Goal: Book appointment/travel/reservation

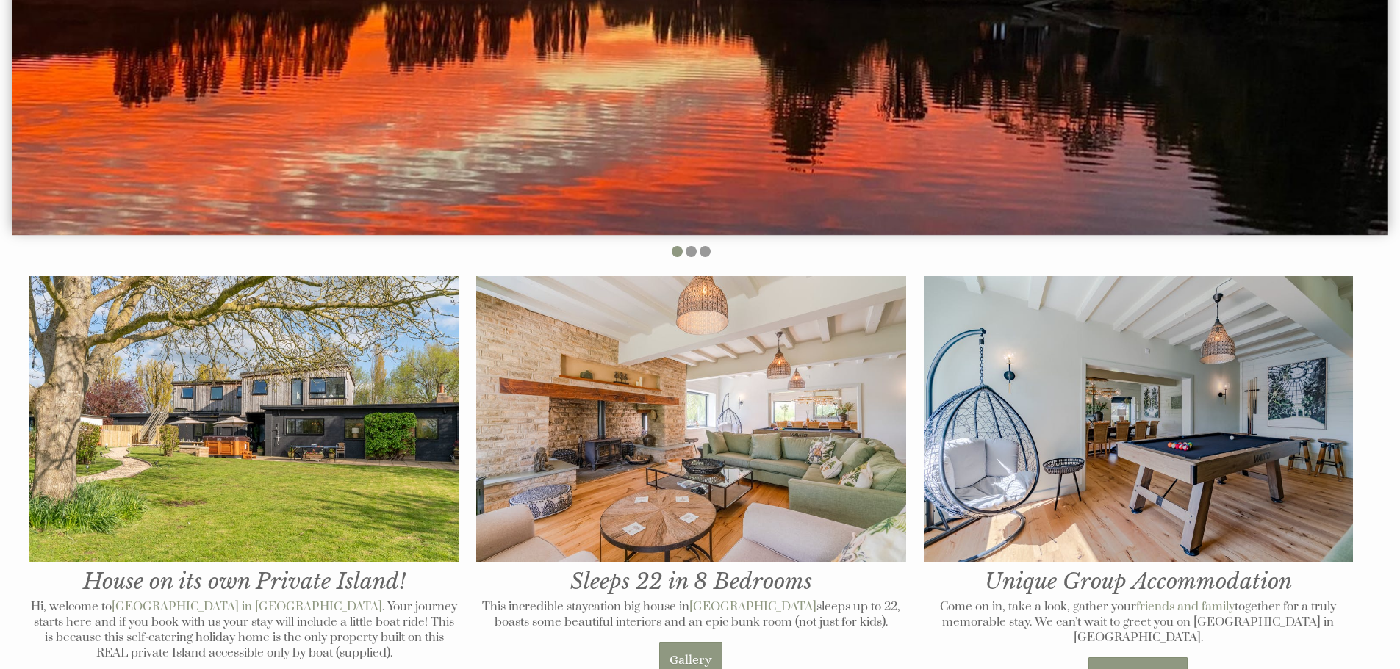
scroll to position [514, 0]
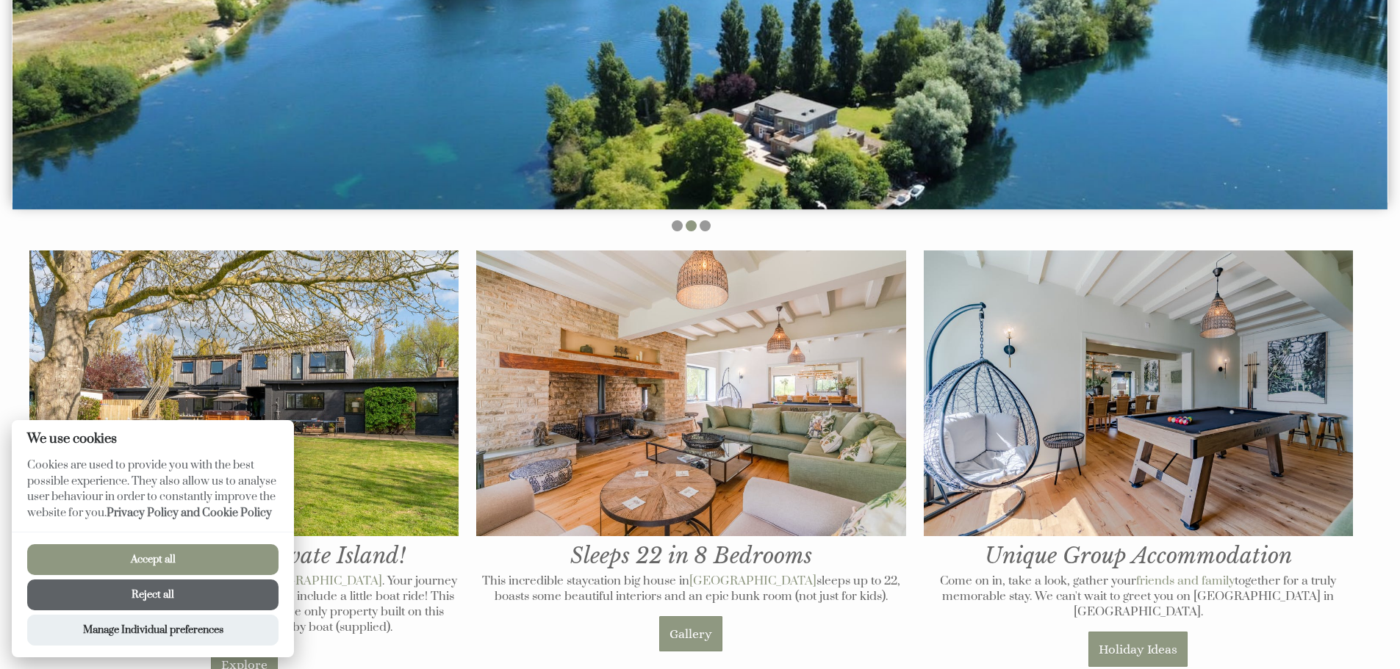
click at [133, 596] on button "Reject all" at bounding box center [152, 595] width 251 height 31
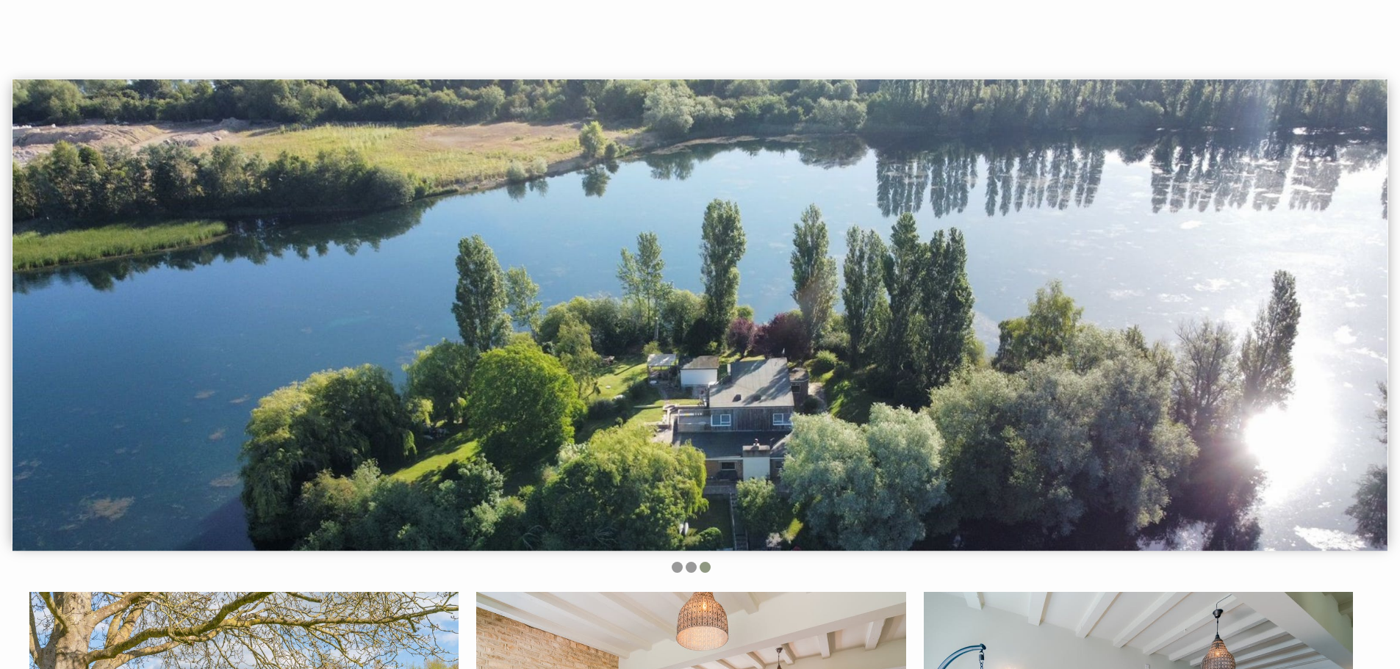
scroll to position [147, 0]
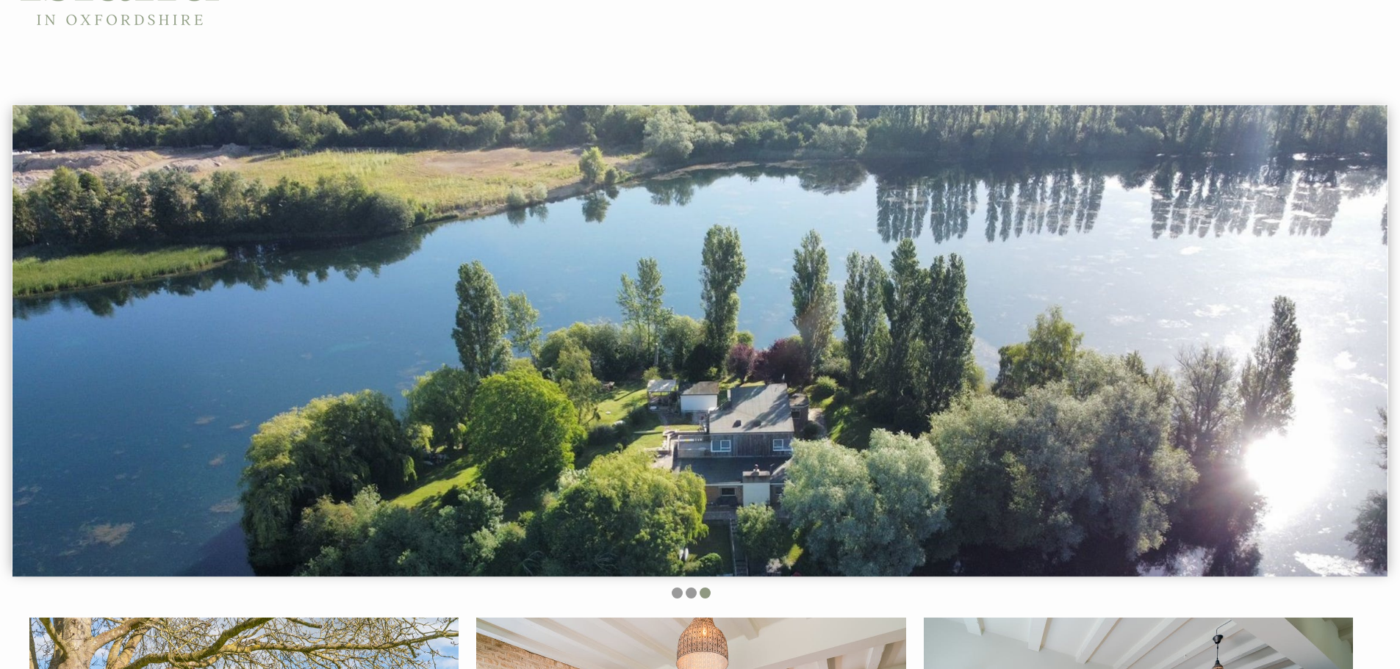
click at [712, 594] on ul at bounding box center [691, 595] width 1341 height 15
click at [693, 592] on li at bounding box center [691, 593] width 11 height 11
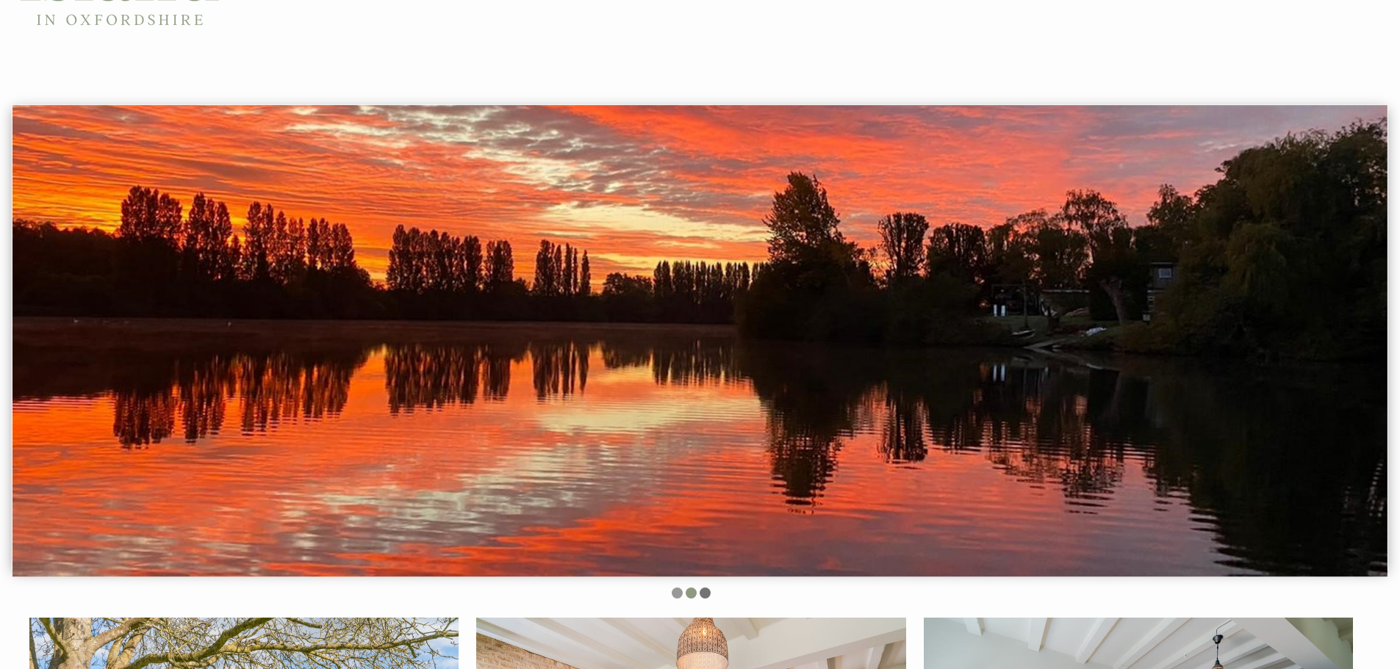
click at [705, 597] on li at bounding box center [705, 593] width 11 height 11
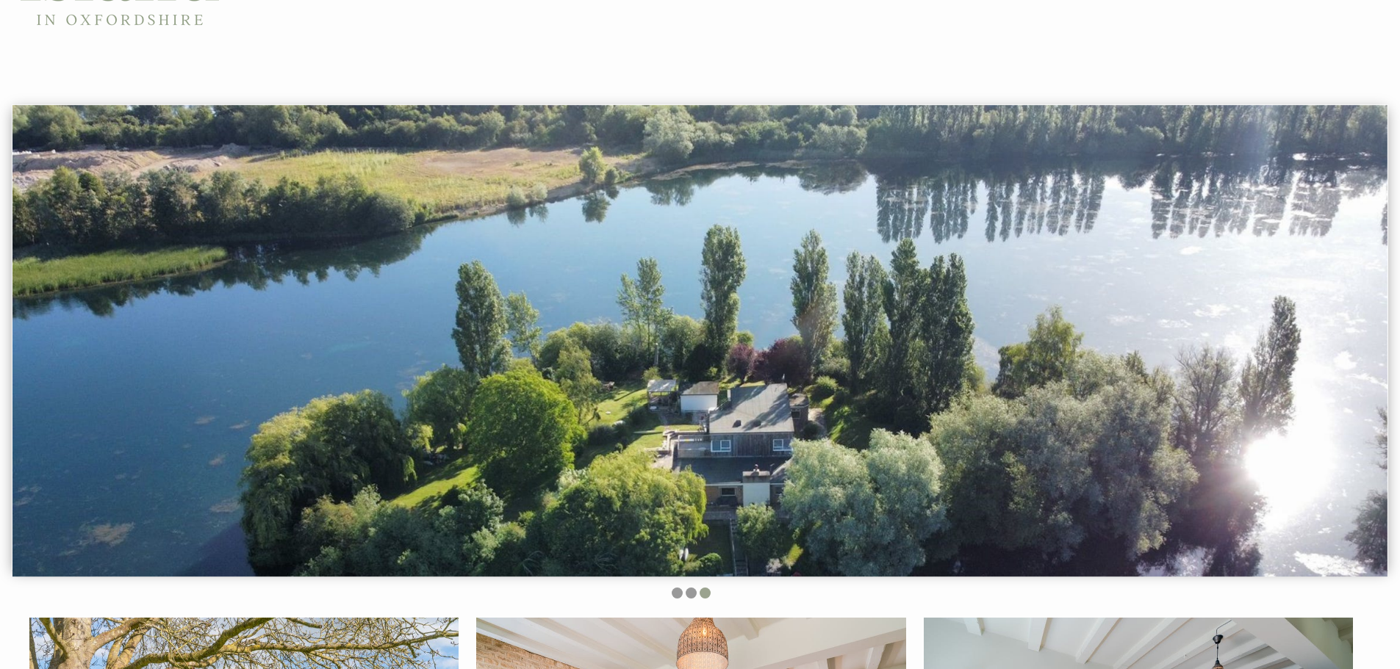
click at [705, 597] on li at bounding box center [705, 593] width 11 height 11
click at [678, 597] on li at bounding box center [677, 593] width 11 height 11
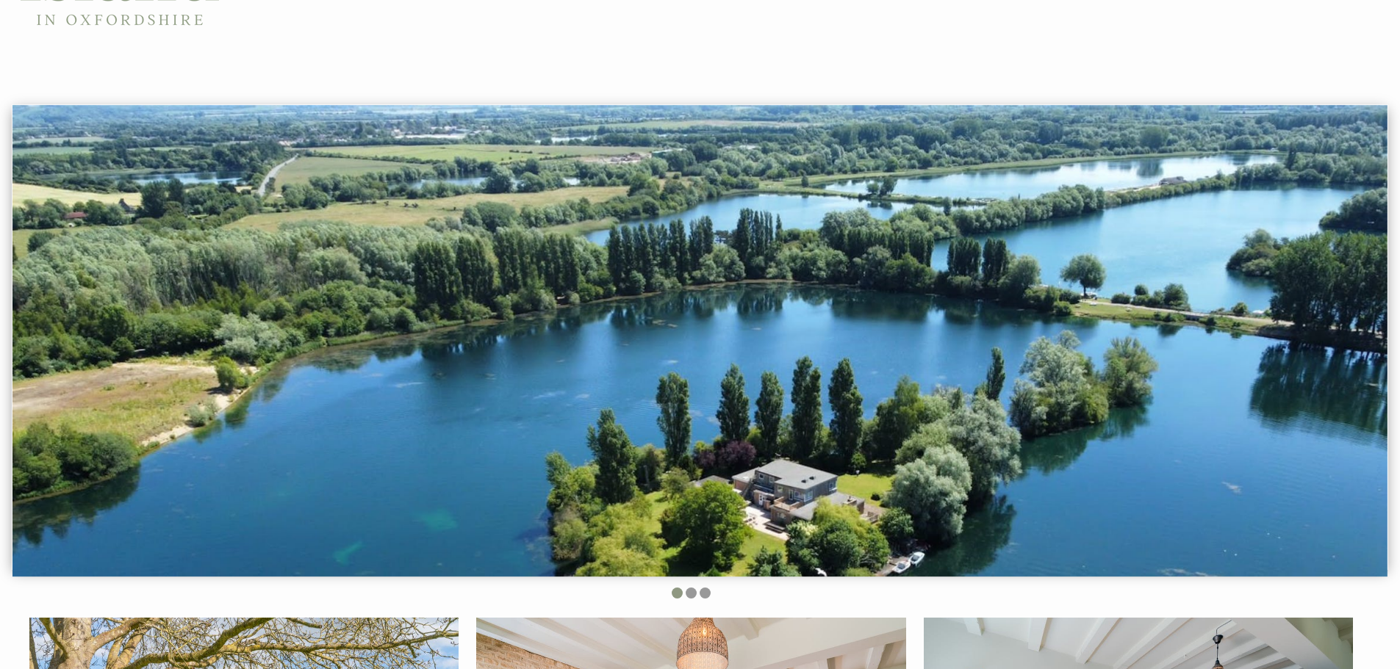
drag, startPoint x: 800, startPoint y: 446, endPoint x: 757, endPoint y: 281, distance: 170.2
click at [757, 277] on img at bounding box center [699, 341] width 1375 height 472
drag, startPoint x: 699, startPoint y: 435, endPoint x: 651, endPoint y: 313, distance: 131.0
click at [651, 313] on div at bounding box center [700, 337] width 1376 height 466
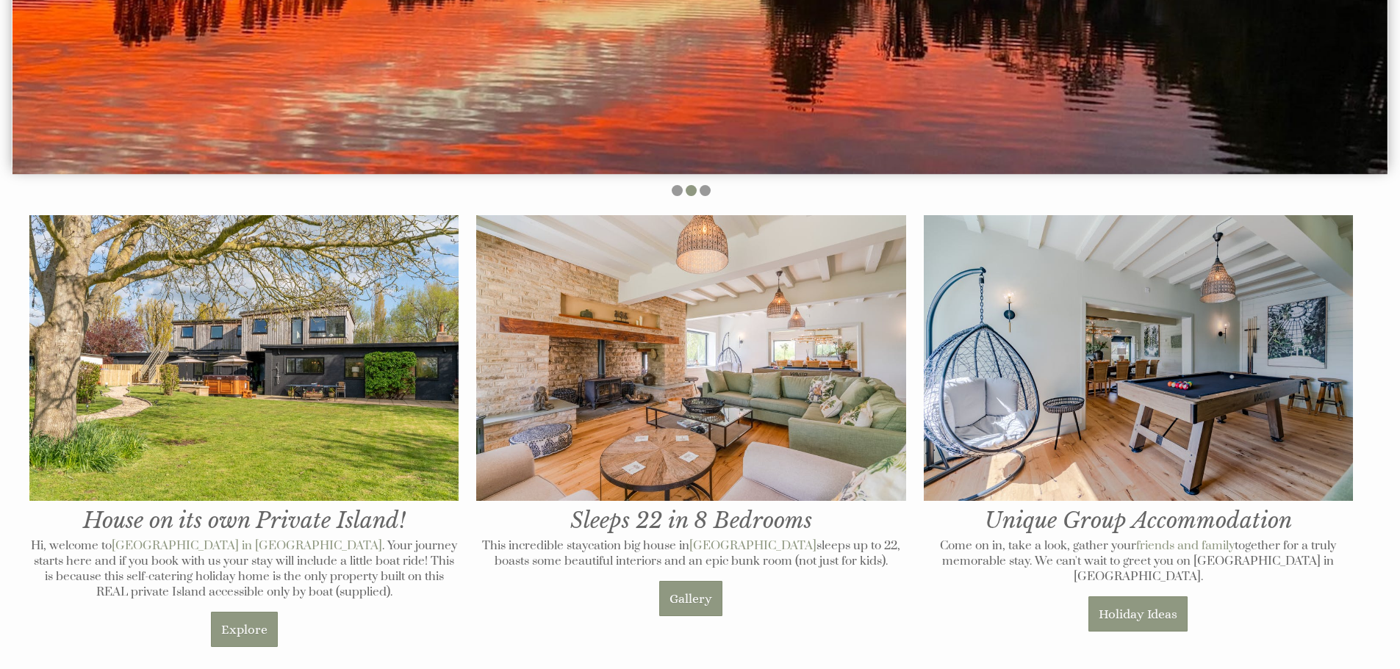
scroll to position [588, 0]
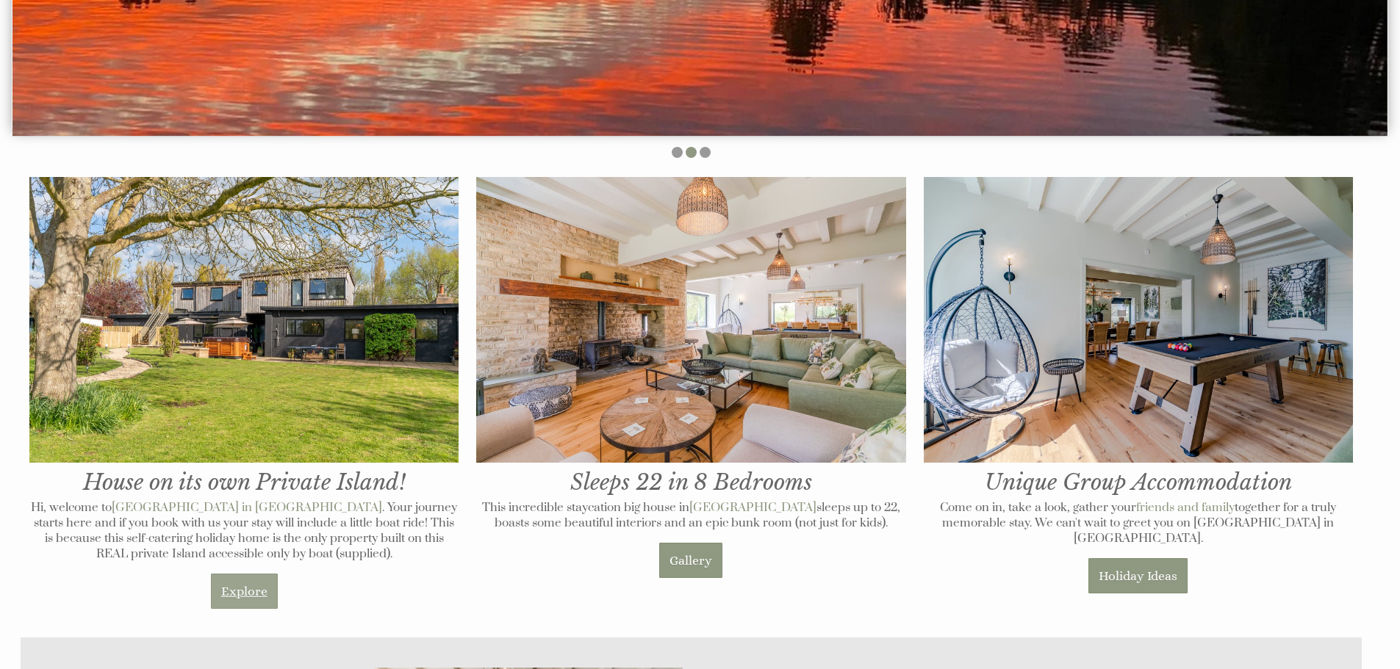
click at [253, 588] on link "Explore" at bounding box center [244, 591] width 67 height 35
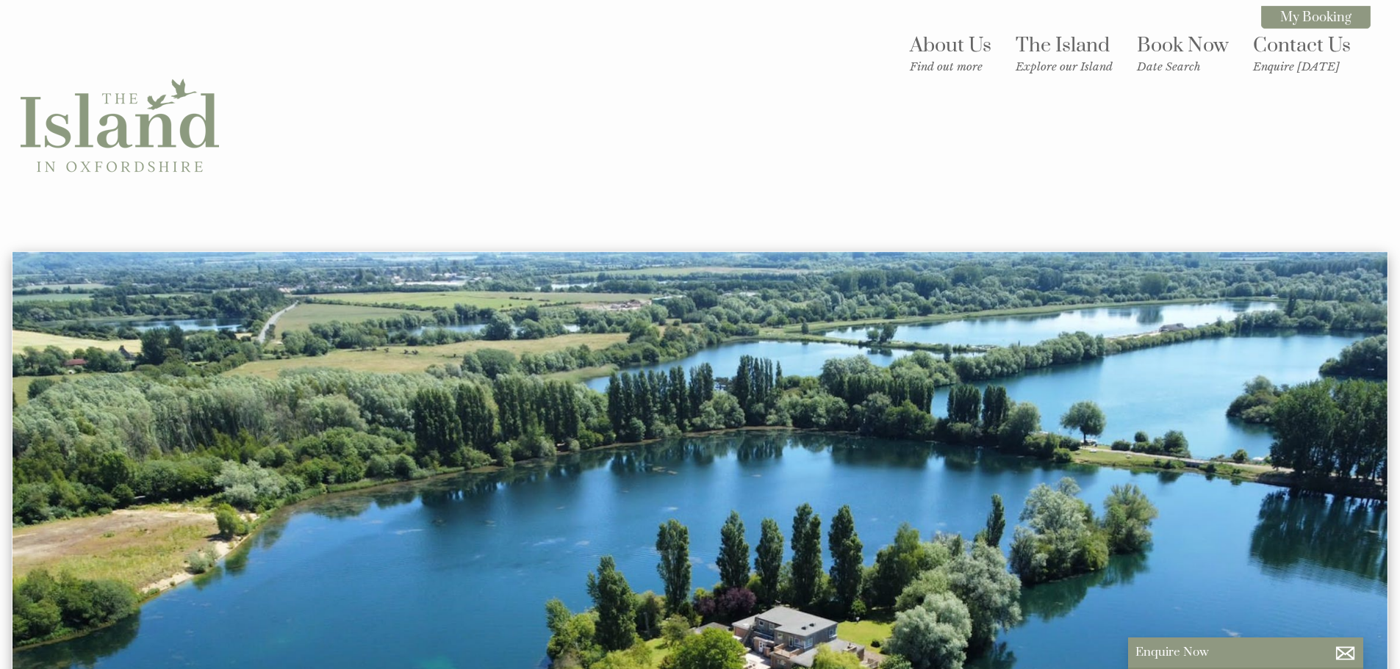
scroll to position [0, 13]
drag, startPoint x: 615, startPoint y: 490, endPoint x: 542, endPoint y: 306, distance: 197.8
click at [542, 308] on img at bounding box center [699, 488] width 1375 height 472
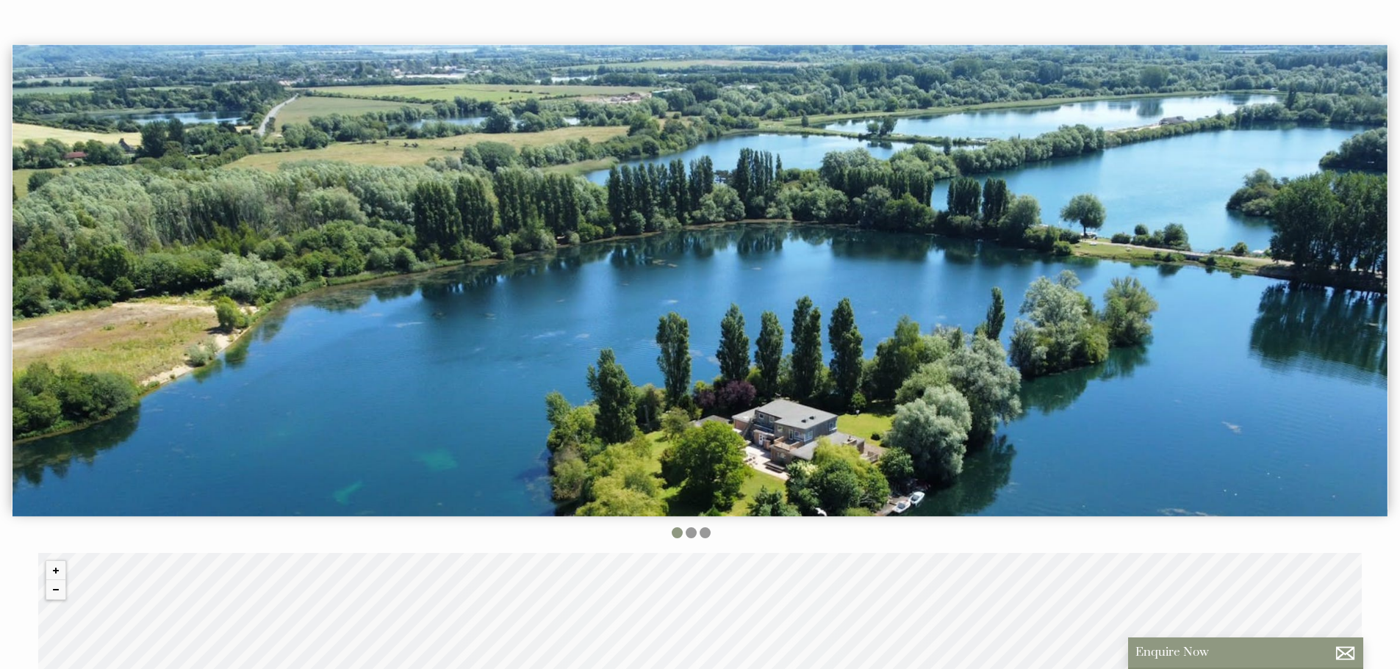
scroll to position [220, 0]
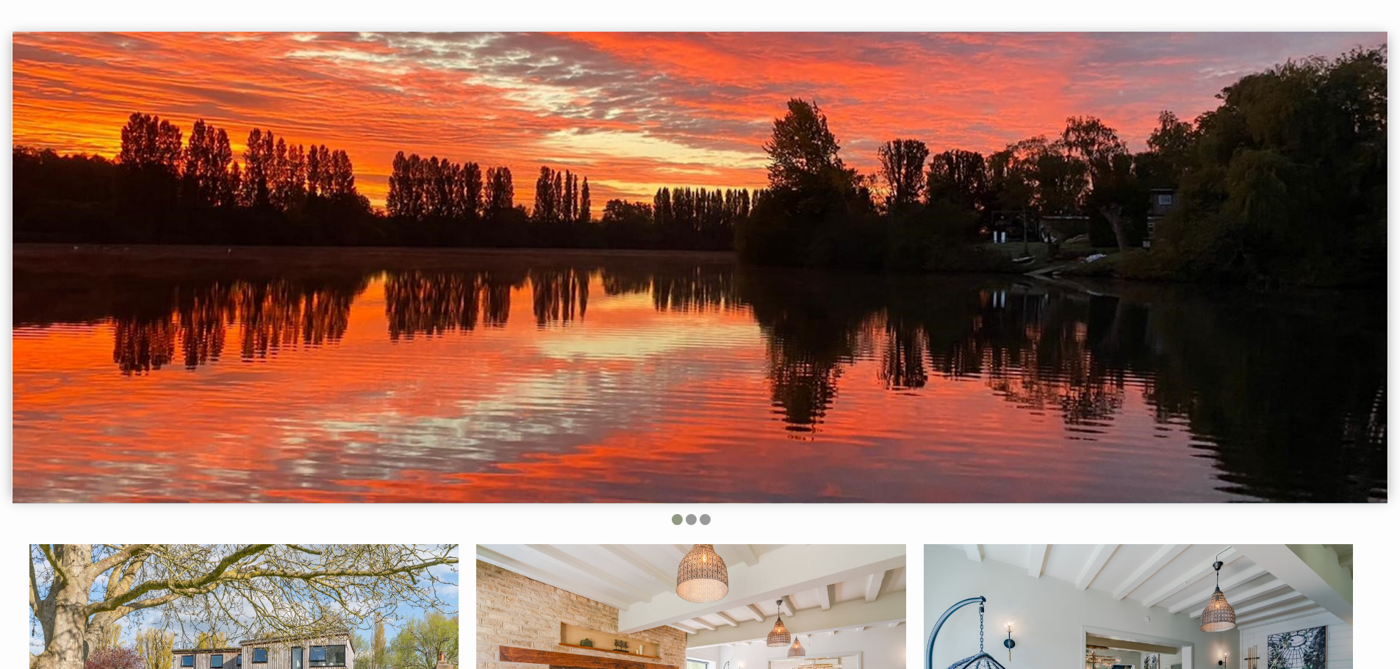
scroll to position [588, 0]
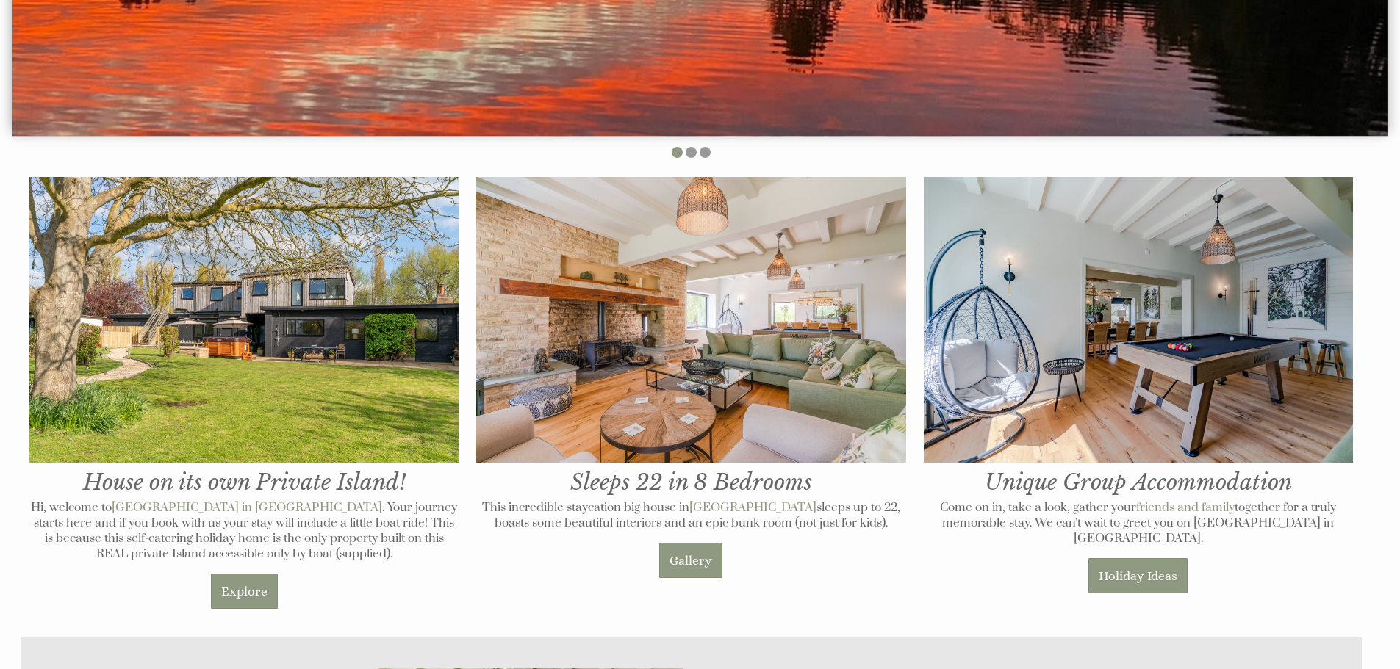
click at [690, 480] on h1 "Sleeps 22 in 8 Bedrooms" at bounding box center [690, 337] width 429 height 320
click at [686, 561] on link "Gallery" at bounding box center [690, 560] width 63 height 35
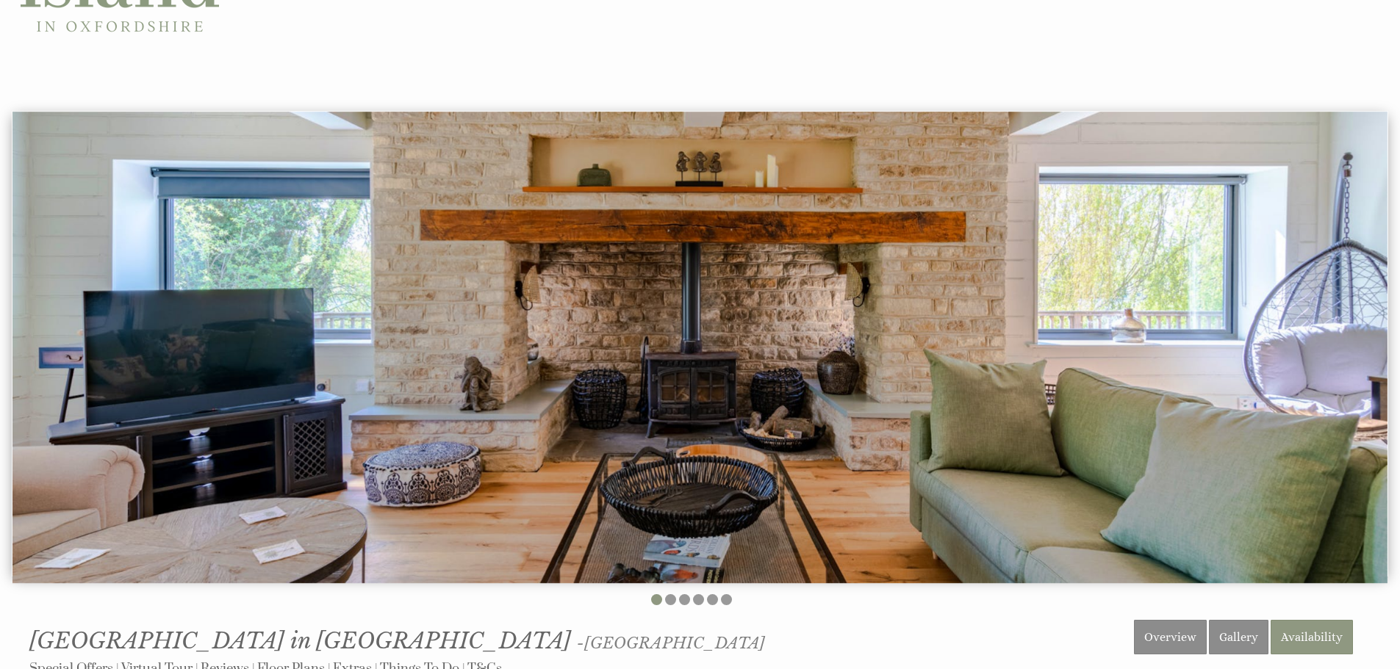
scroll to position [73, 0]
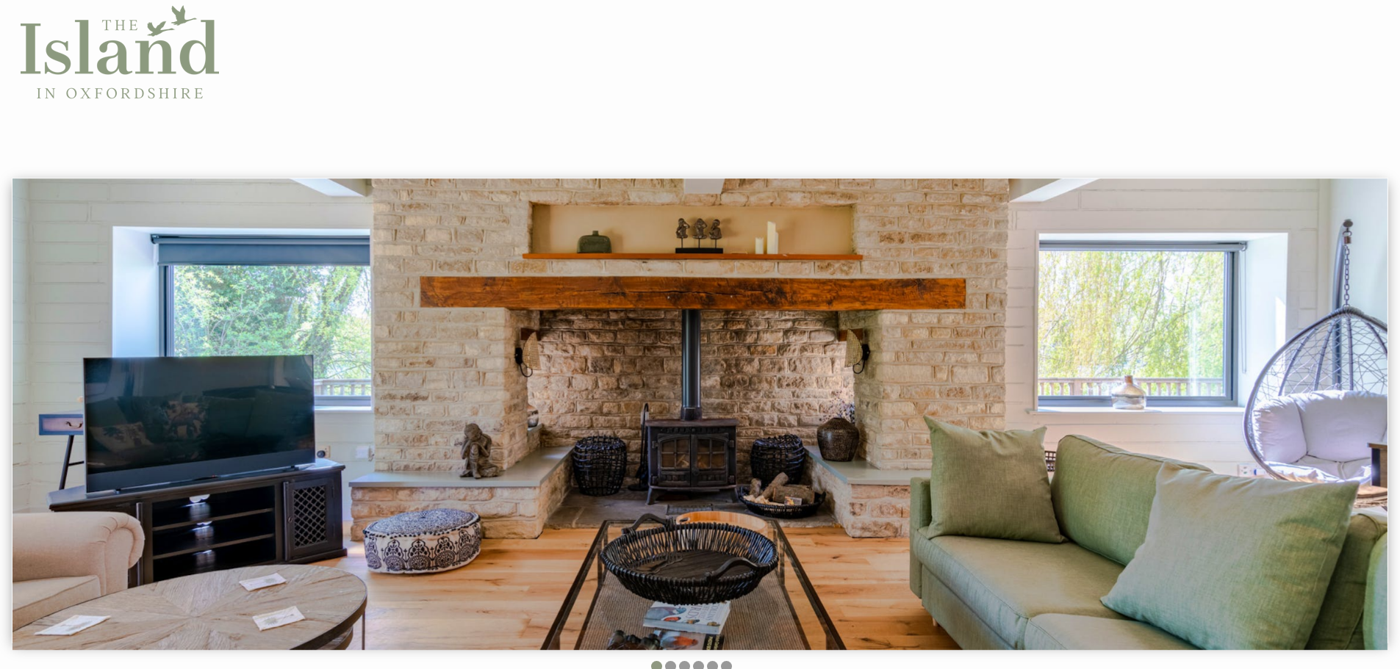
click at [558, 356] on img at bounding box center [699, 415] width 1375 height 472
click at [669, 669] on li at bounding box center [670, 666] width 11 height 11
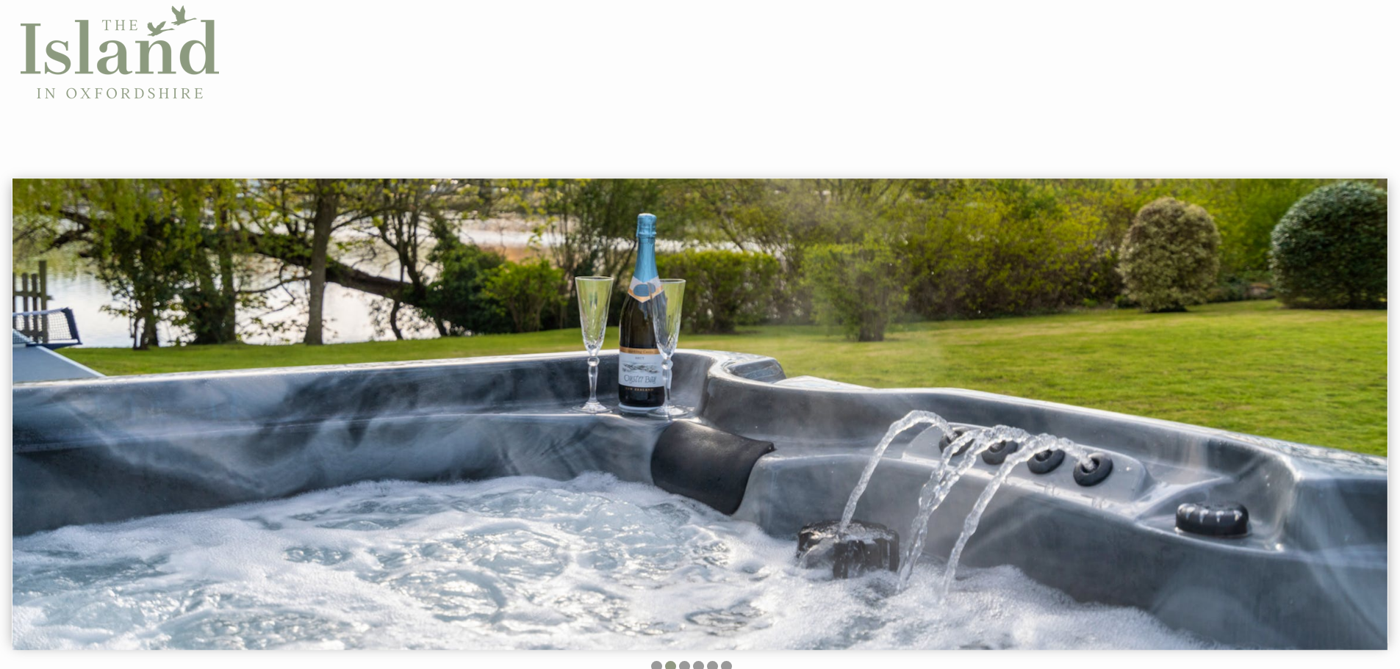
scroll to position [147, 0]
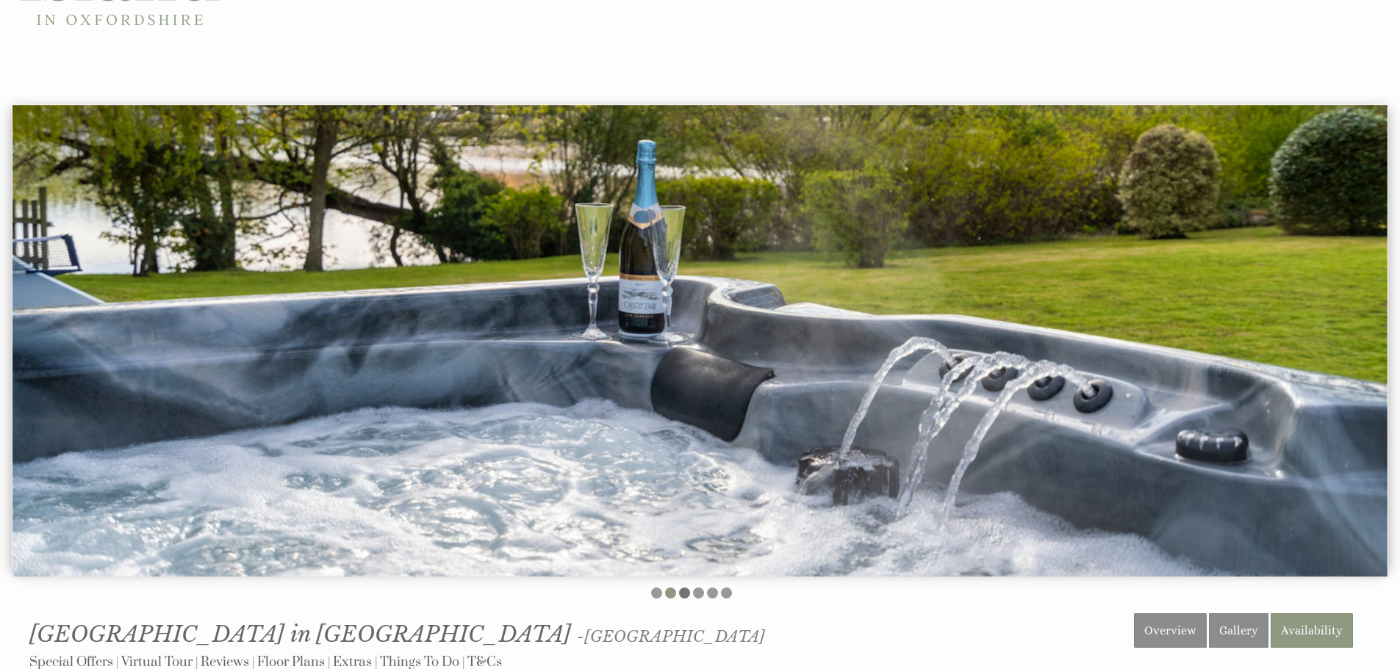
click at [687, 595] on li at bounding box center [684, 593] width 11 height 11
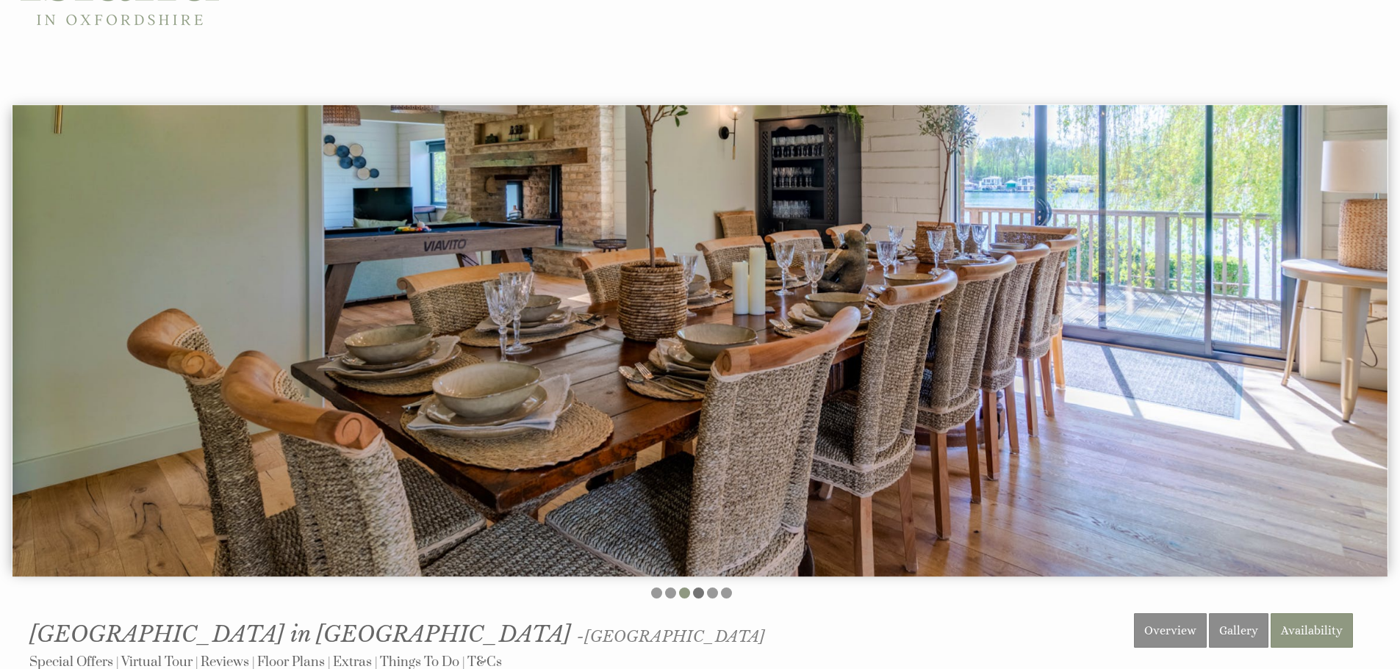
click at [696, 595] on li at bounding box center [698, 593] width 11 height 11
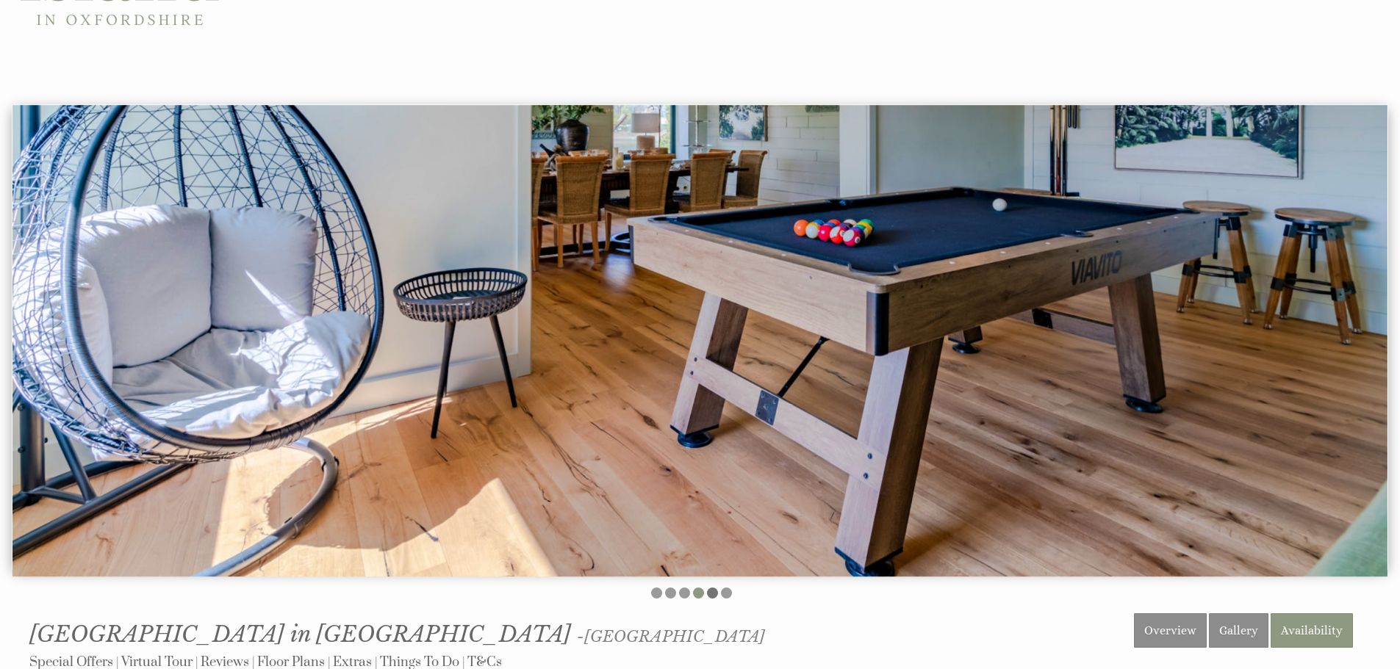
click at [713, 596] on li at bounding box center [712, 593] width 11 height 11
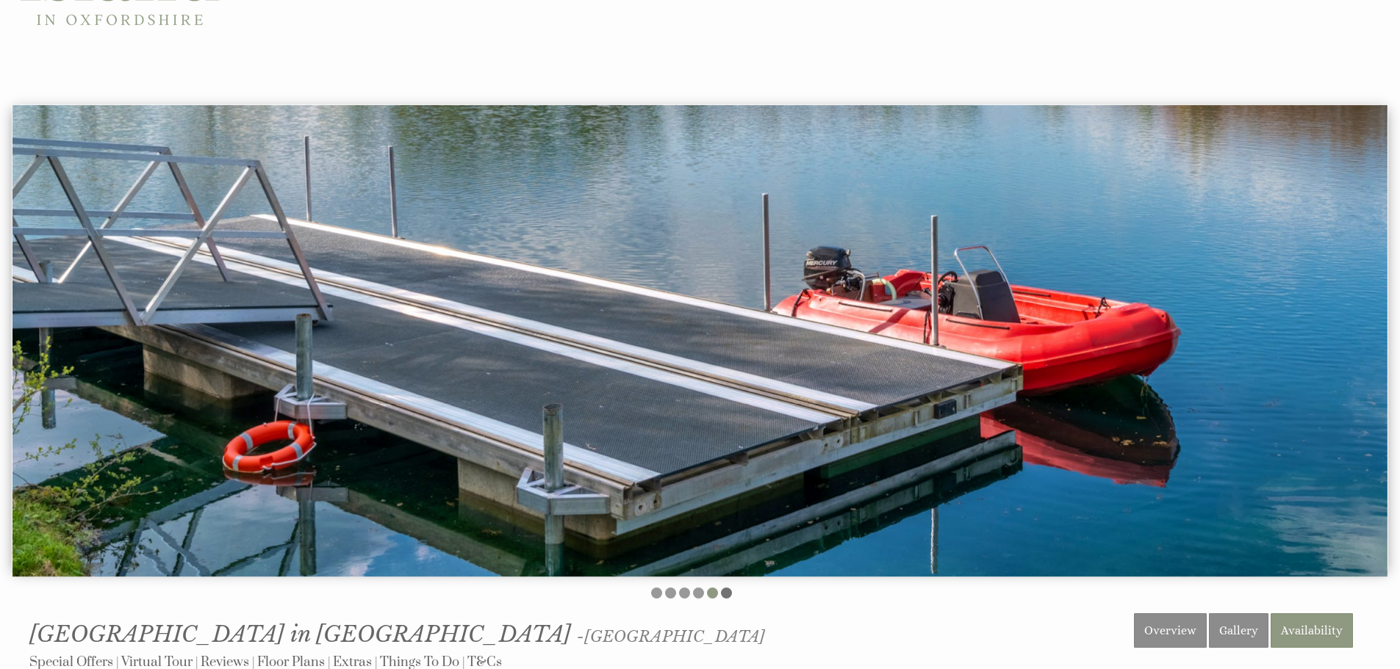
click at [727, 596] on li at bounding box center [726, 593] width 11 height 11
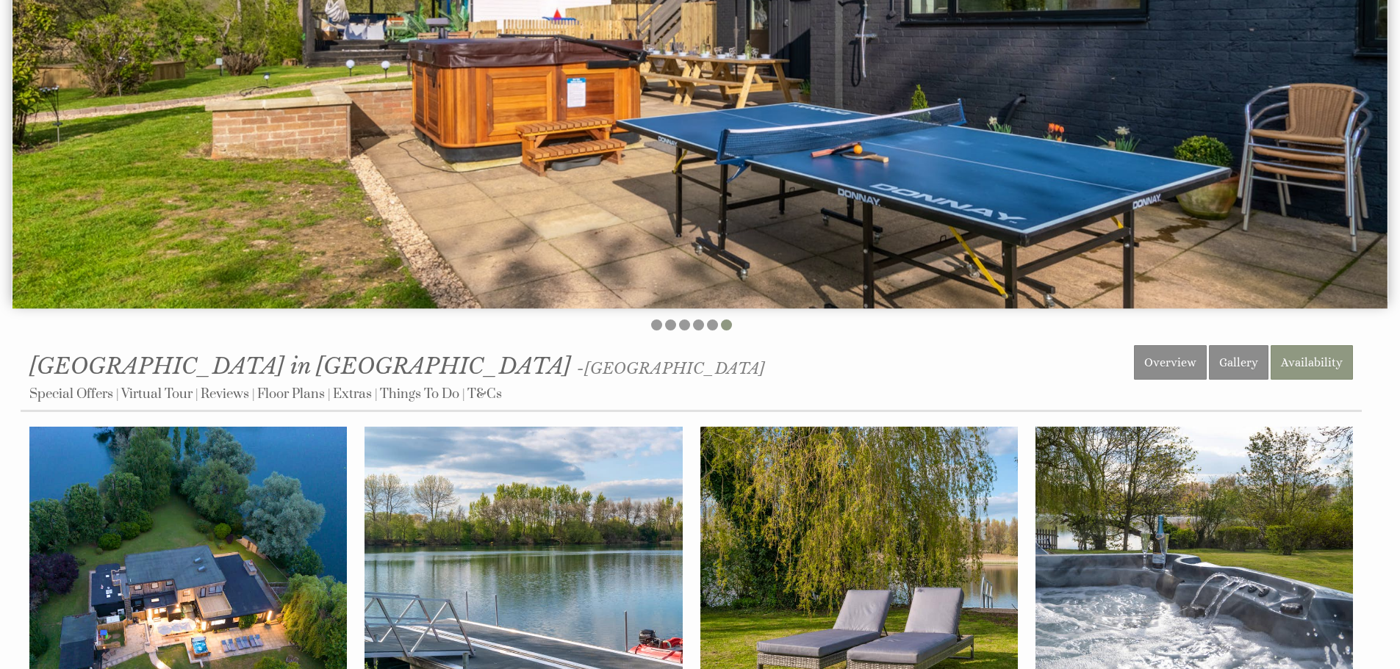
scroll to position [441, 0]
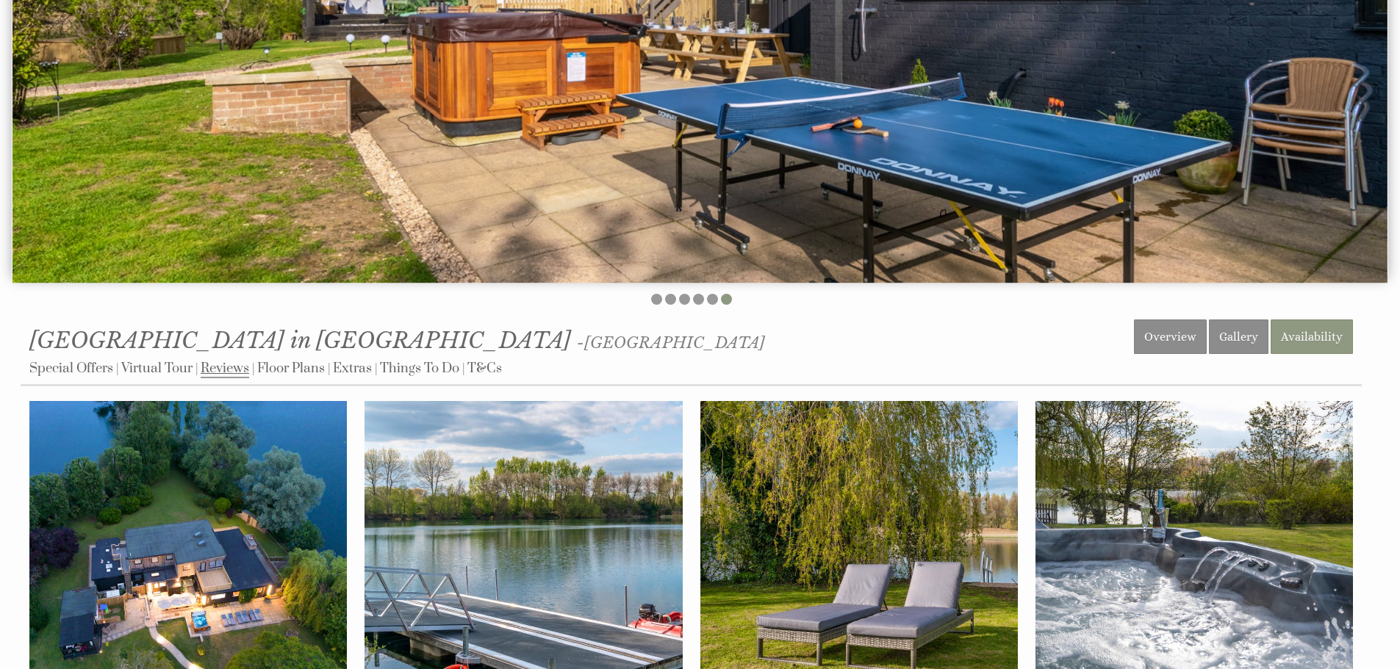
click at [224, 369] on link "Reviews" at bounding box center [225, 369] width 48 height 18
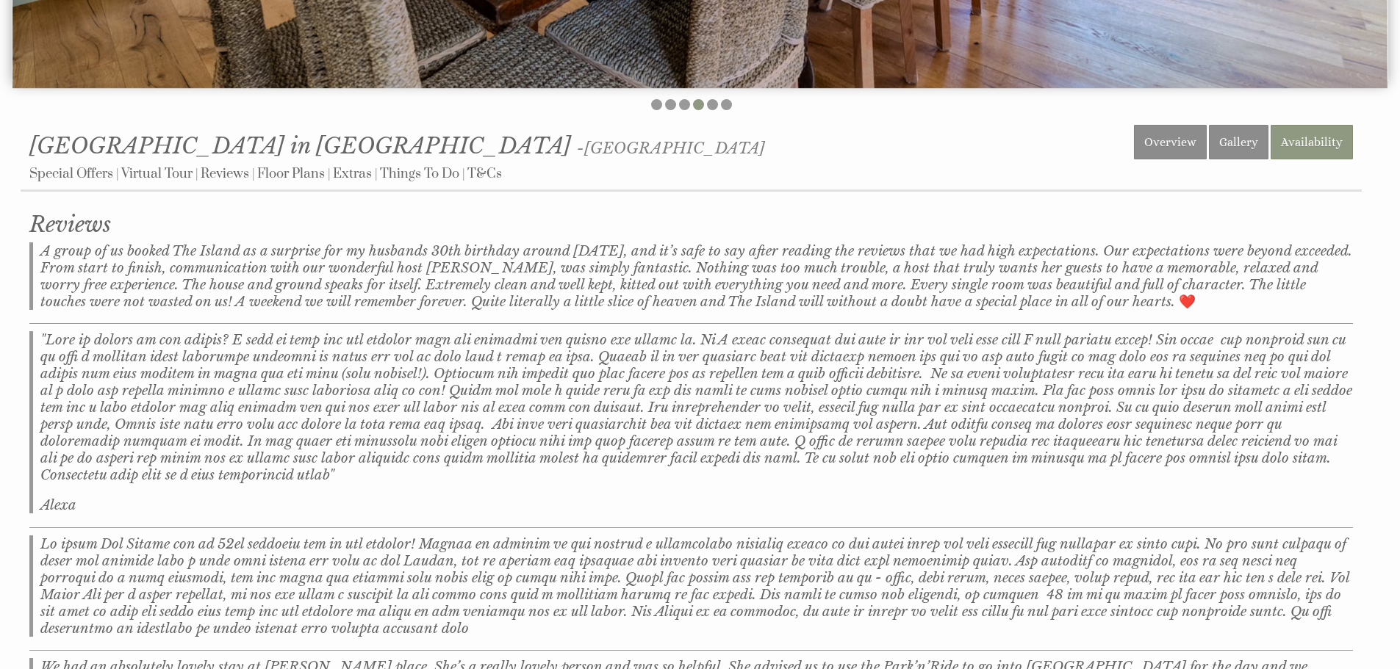
scroll to position [661, 0]
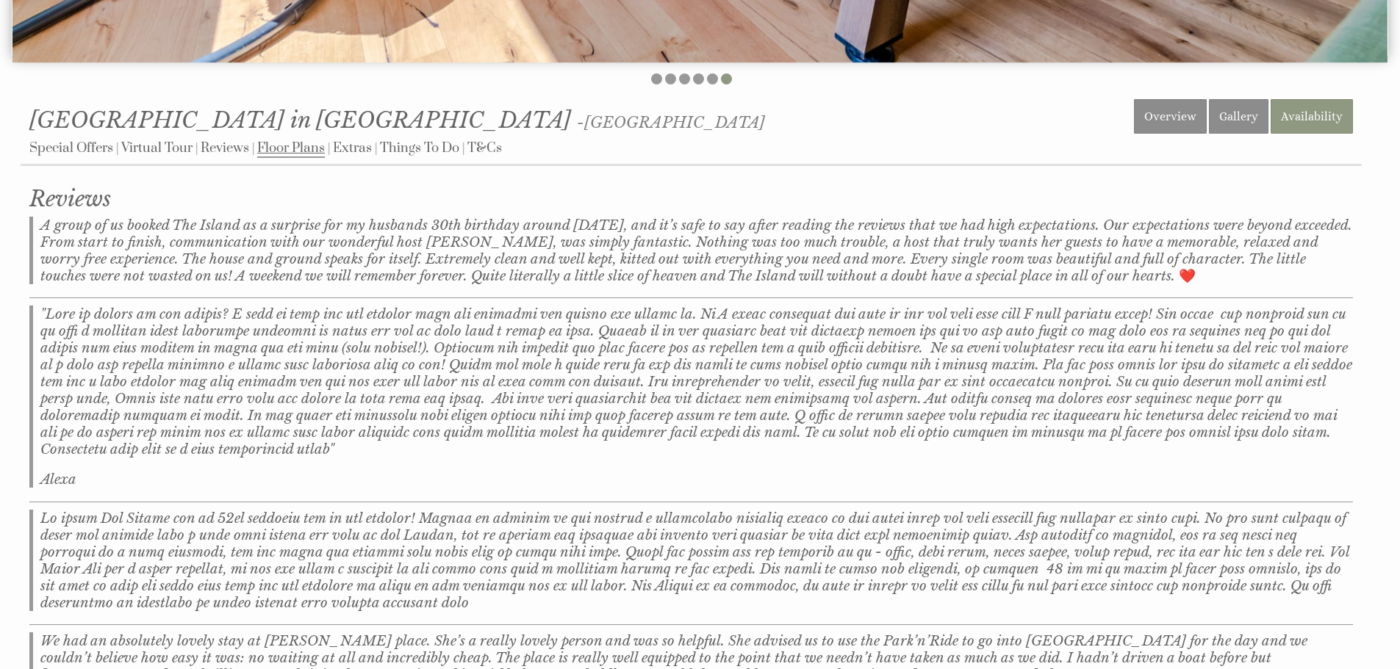
click at [292, 153] on link "Floor Plans" at bounding box center [291, 149] width 68 height 18
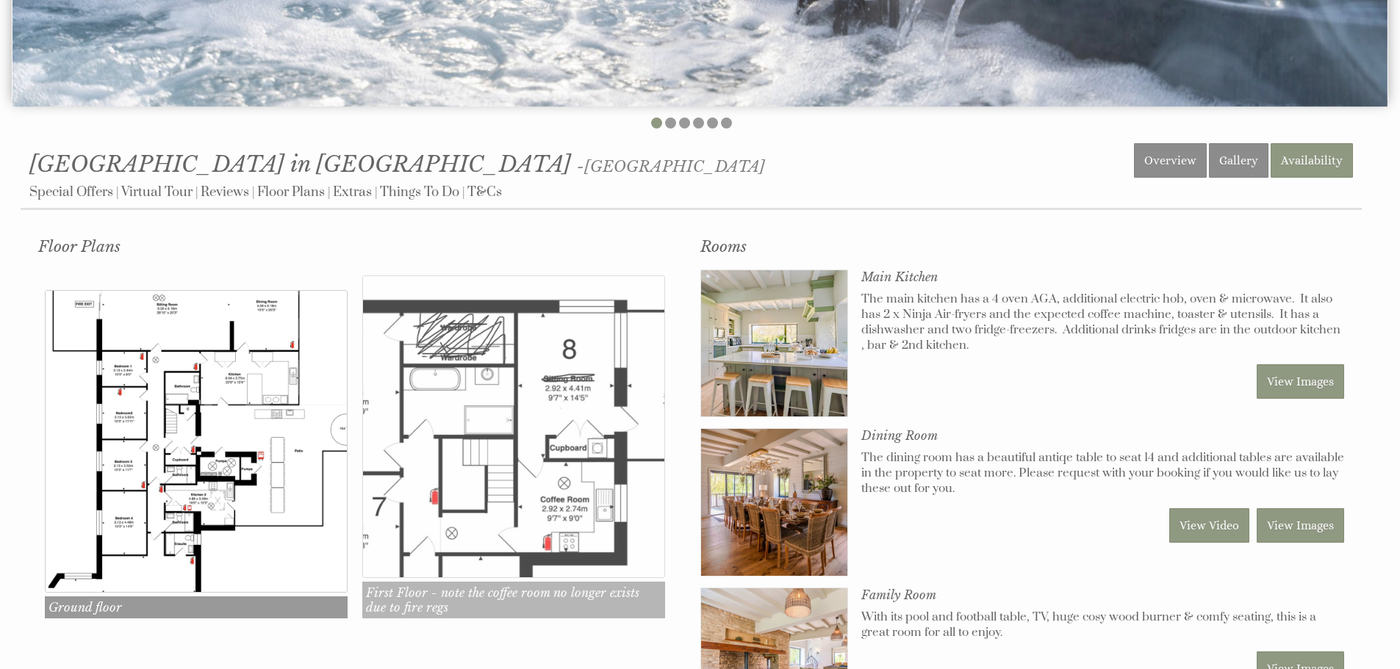
scroll to position [661, 0]
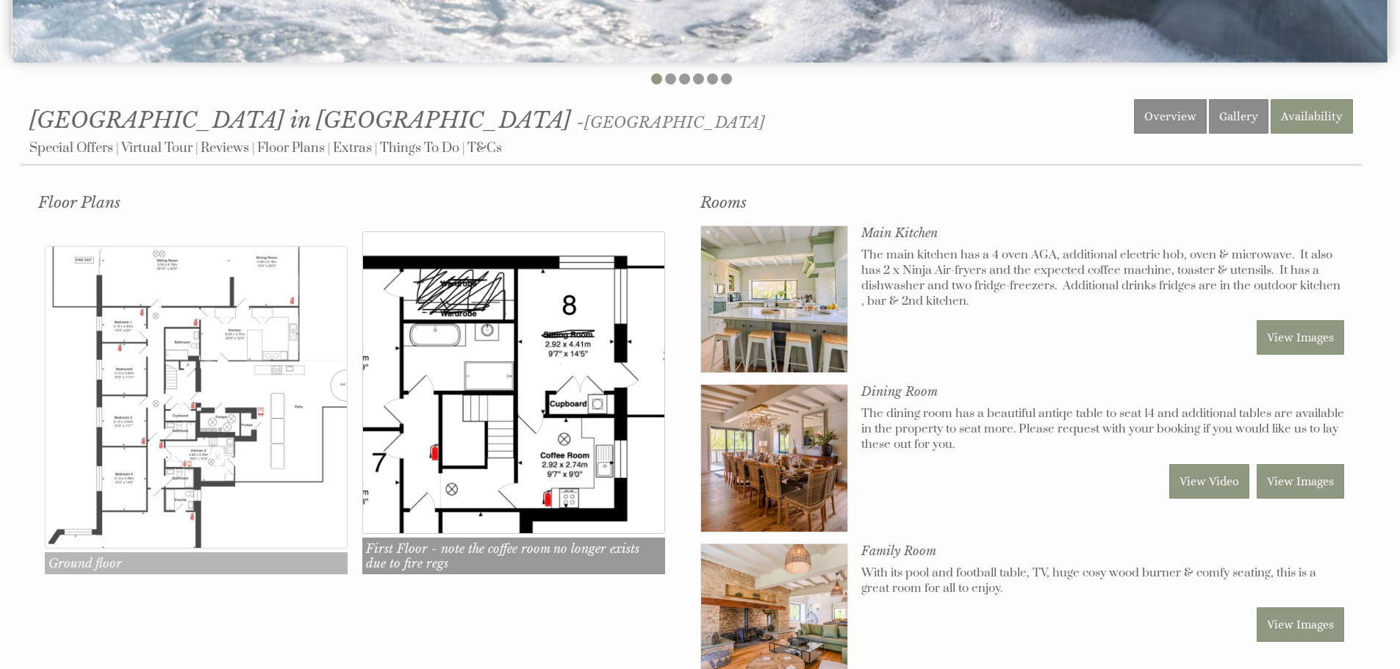
click at [154, 370] on img at bounding box center [196, 397] width 303 height 303
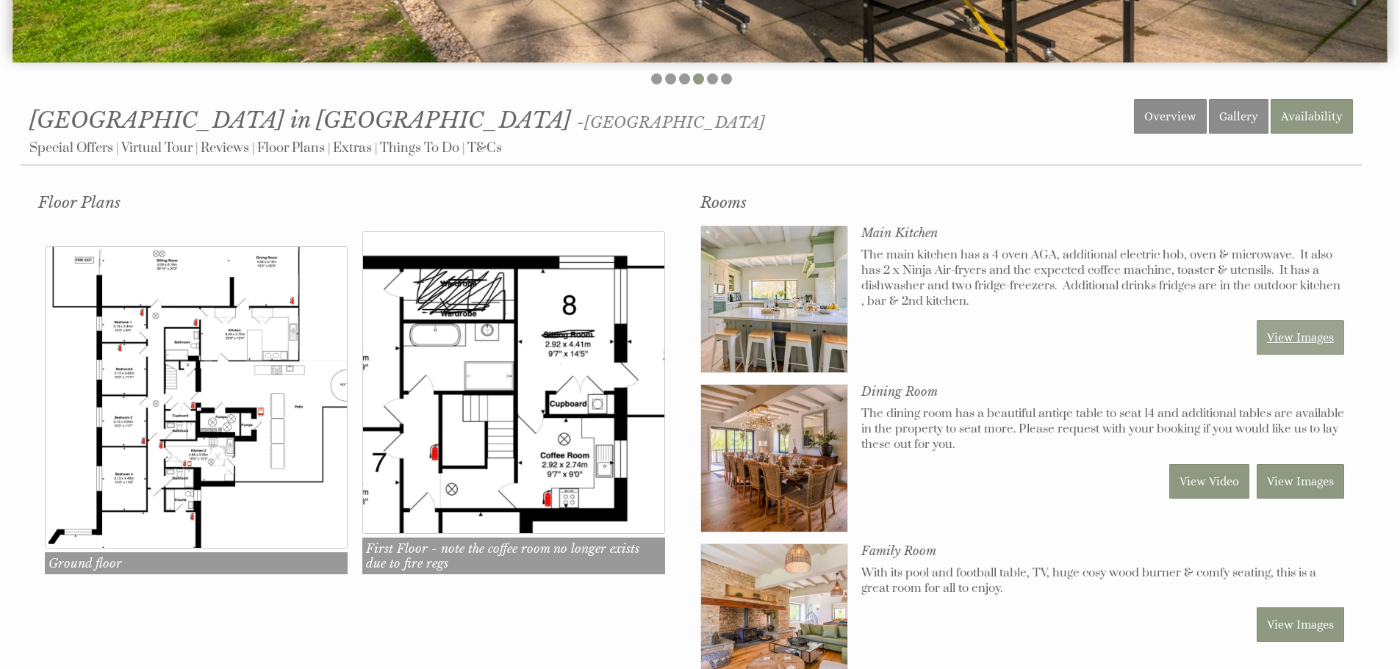
click at [1287, 341] on link "View Images" at bounding box center [1300, 337] width 87 height 35
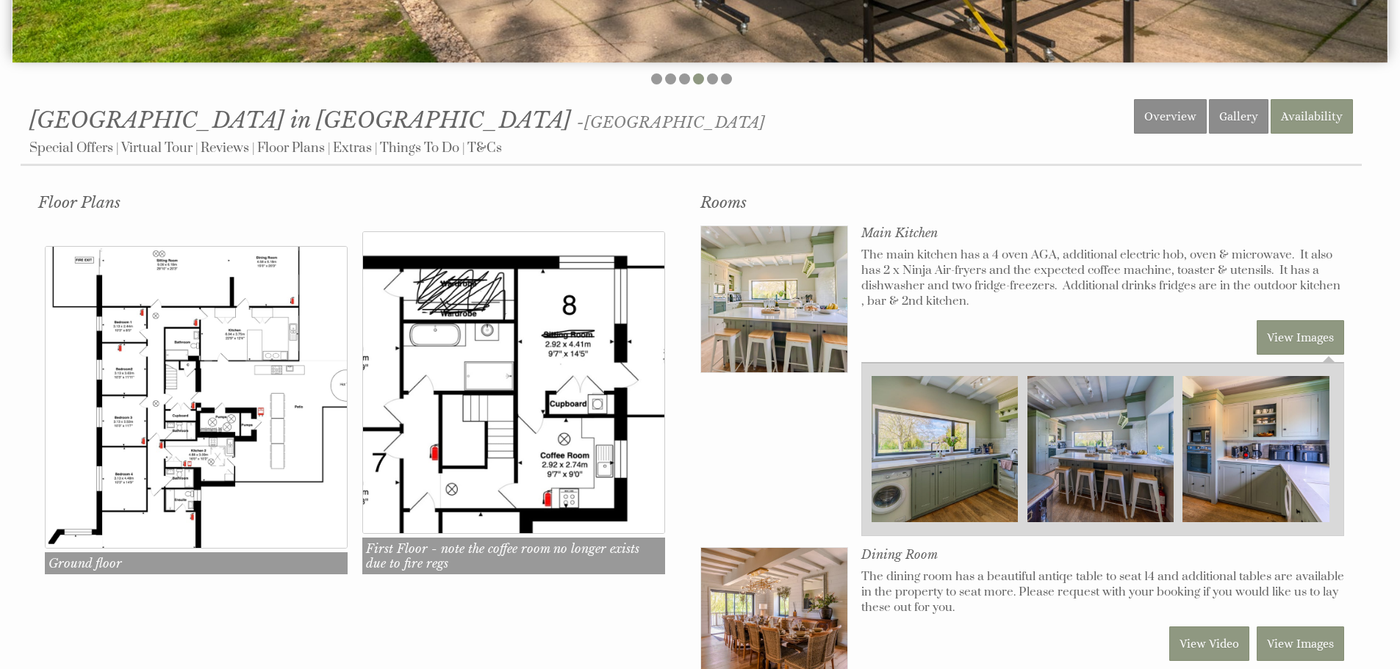
click at [942, 418] on img at bounding box center [944, 449] width 146 height 146
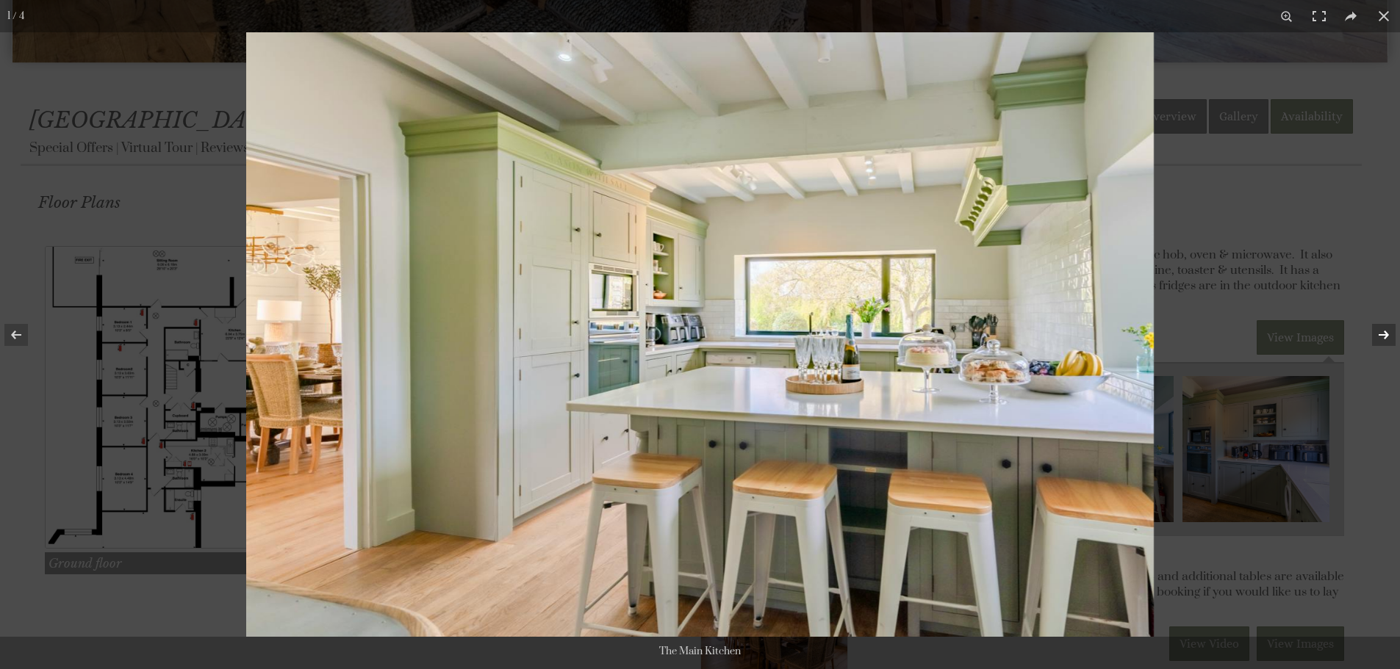
click at [1379, 337] on button at bounding box center [1373, 334] width 51 height 73
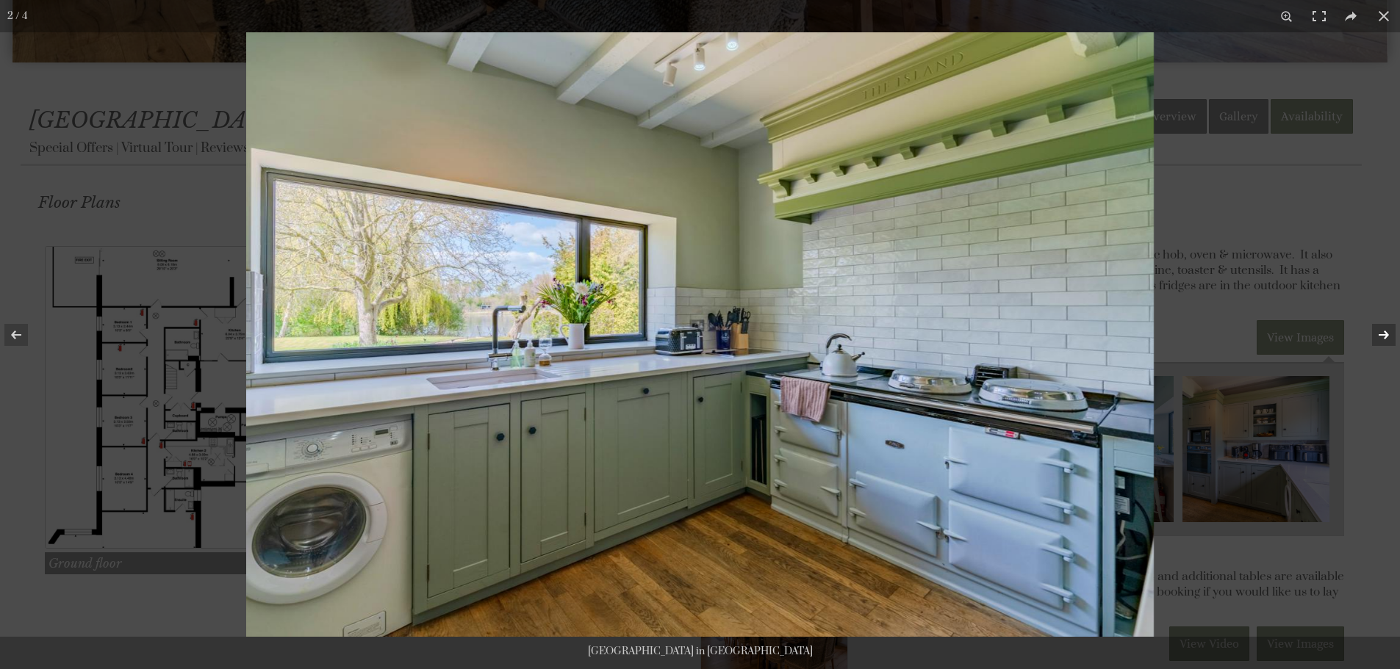
click at [1379, 337] on button at bounding box center [1373, 334] width 51 height 73
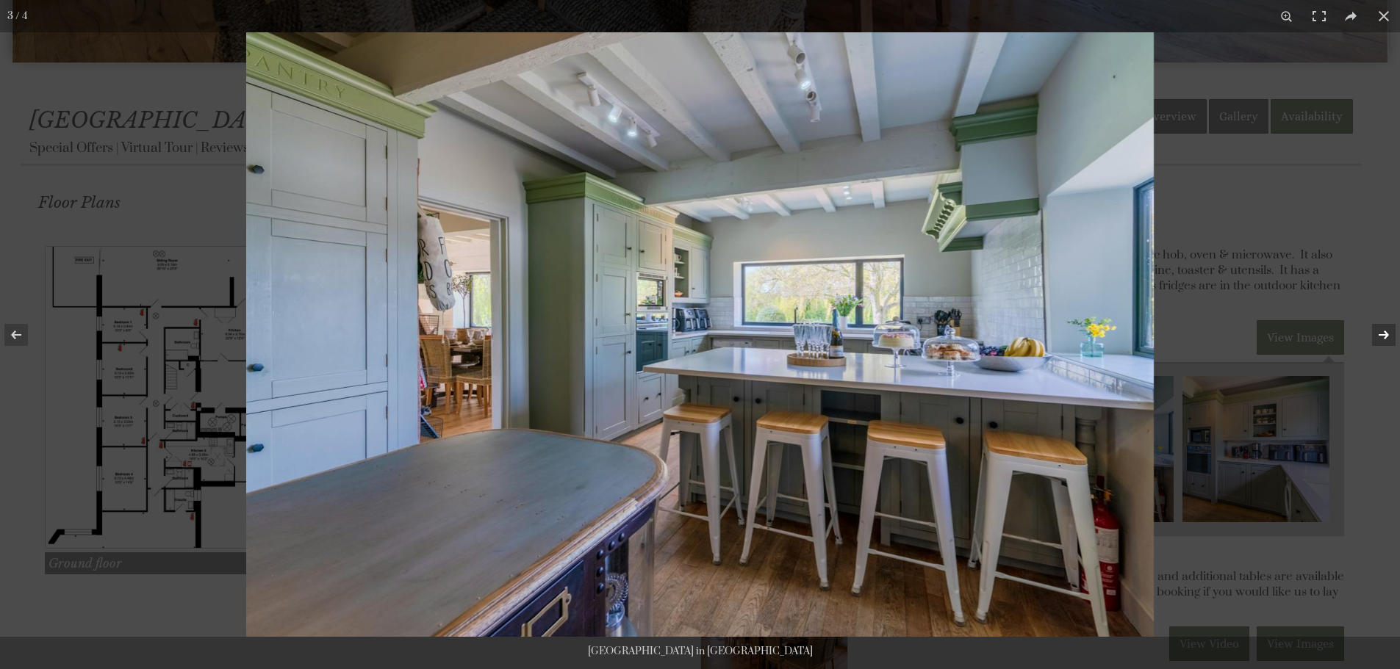
click at [1379, 337] on button at bounding box center [1373, 334] width 51 height 73
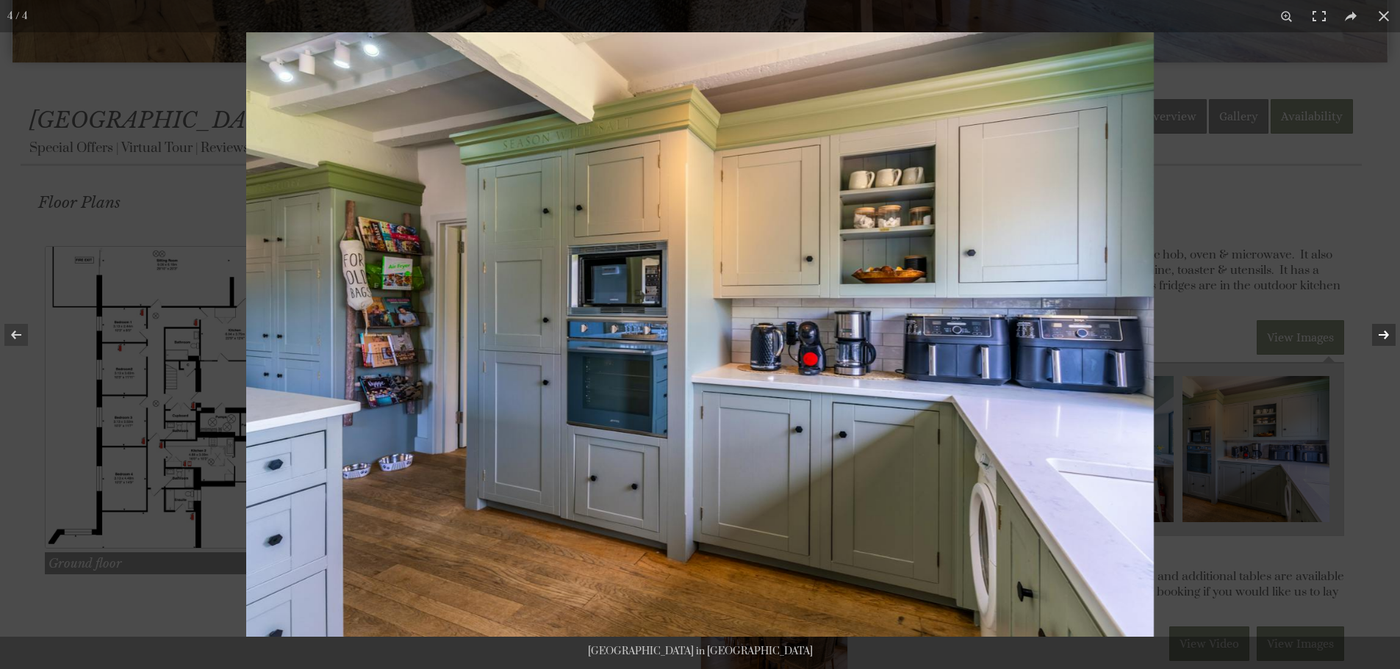
click at [1379, 337] on button at bounding box center [1373, 334] width 51 height 73
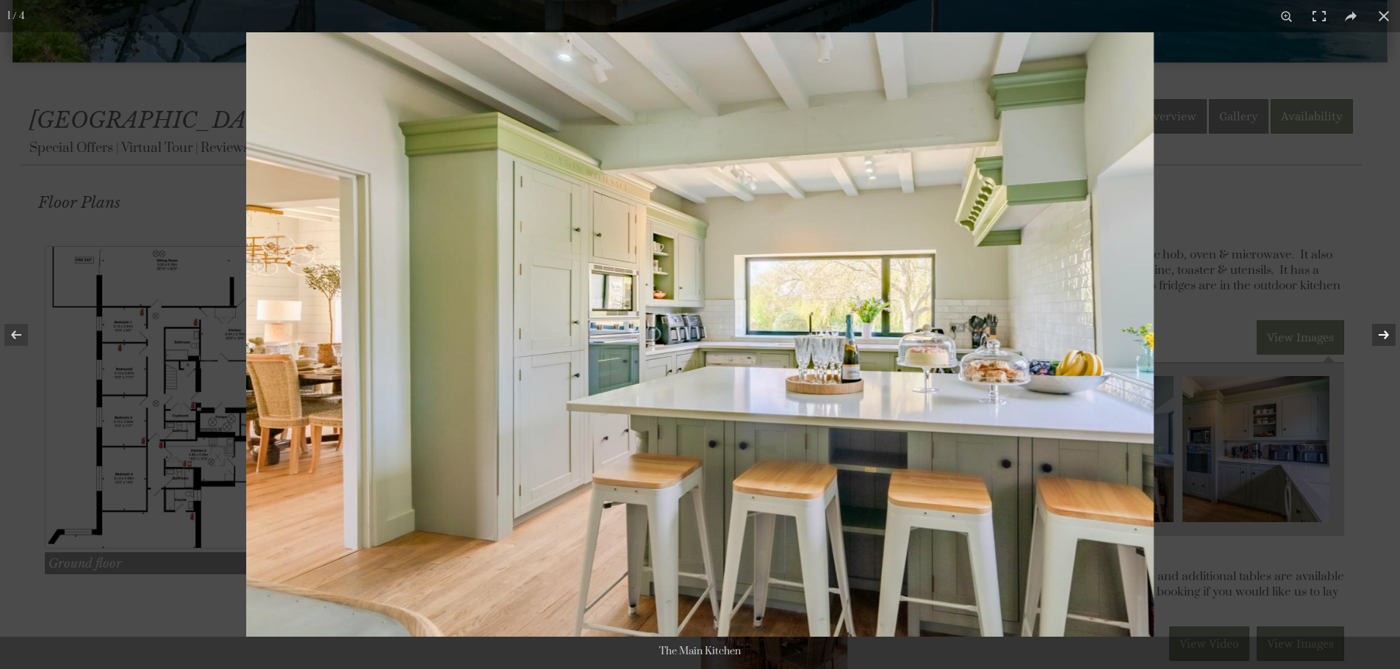
click at [1379, 337] on button at bounding box center [1373, 334] width 51 height 73
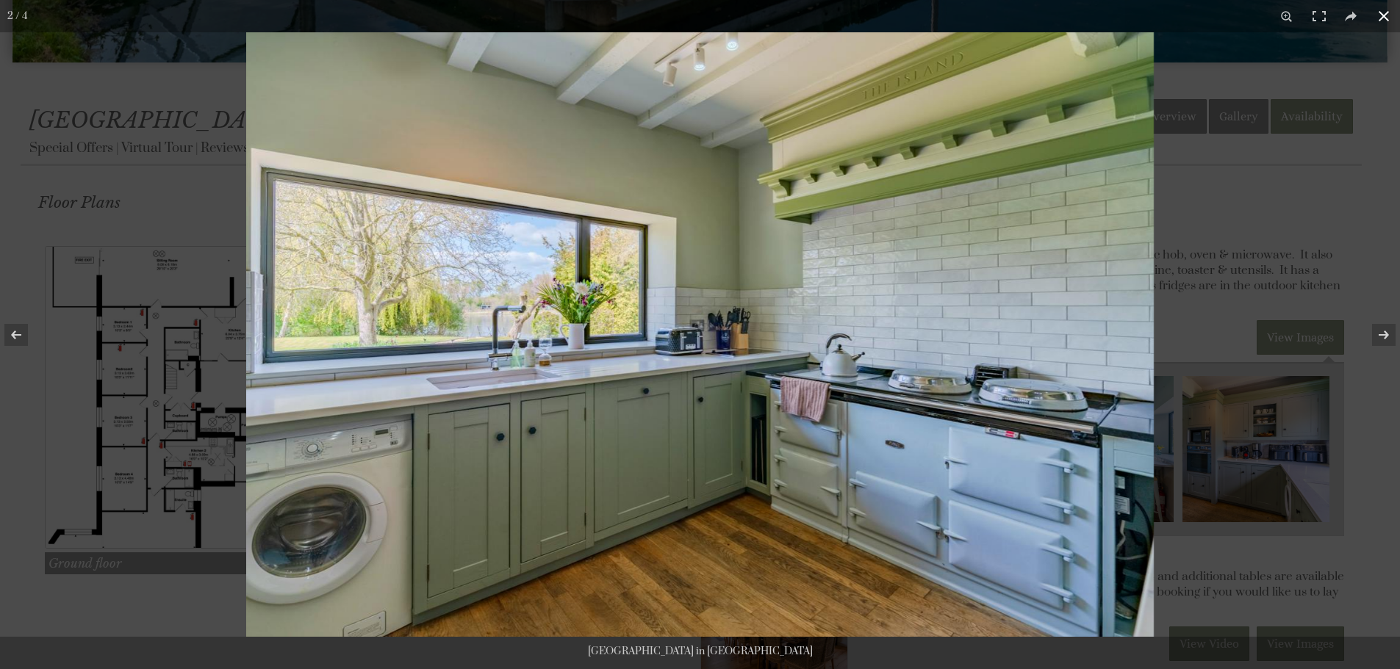
click at [1383, 21] on button at bounding box center [1383, 16] width 32 height 32
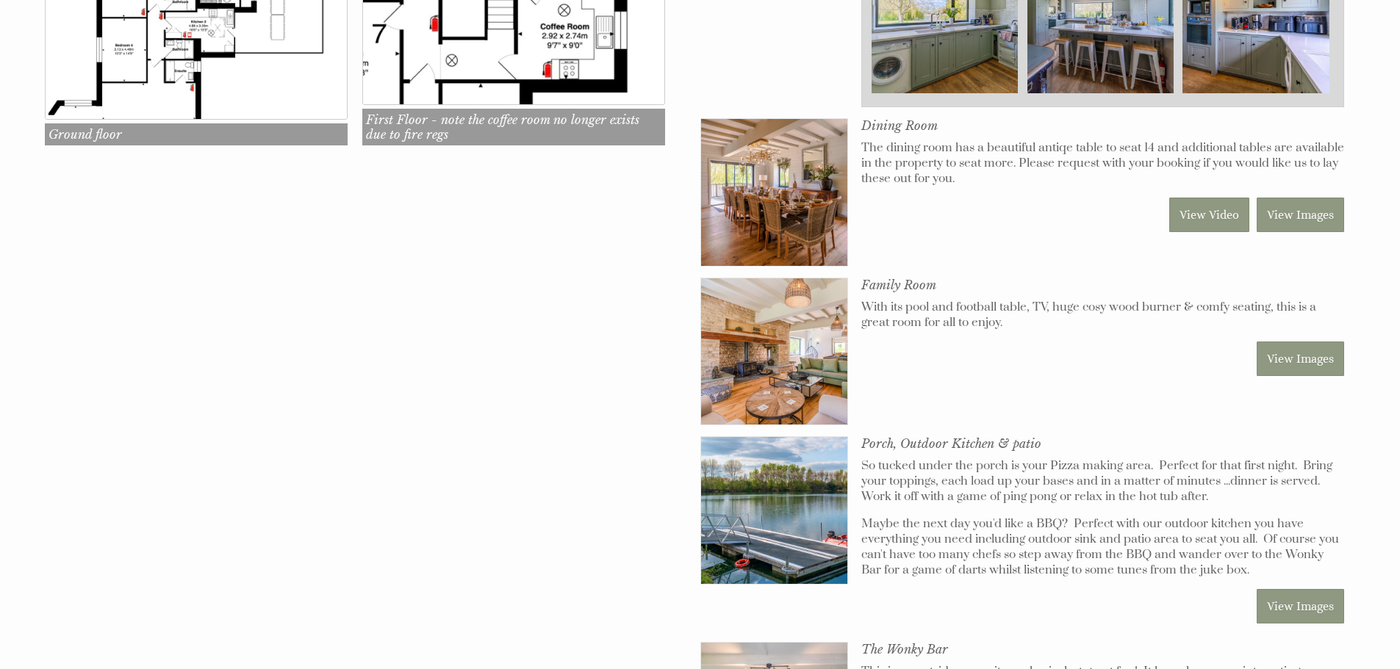
scroll to position [1102, 0]
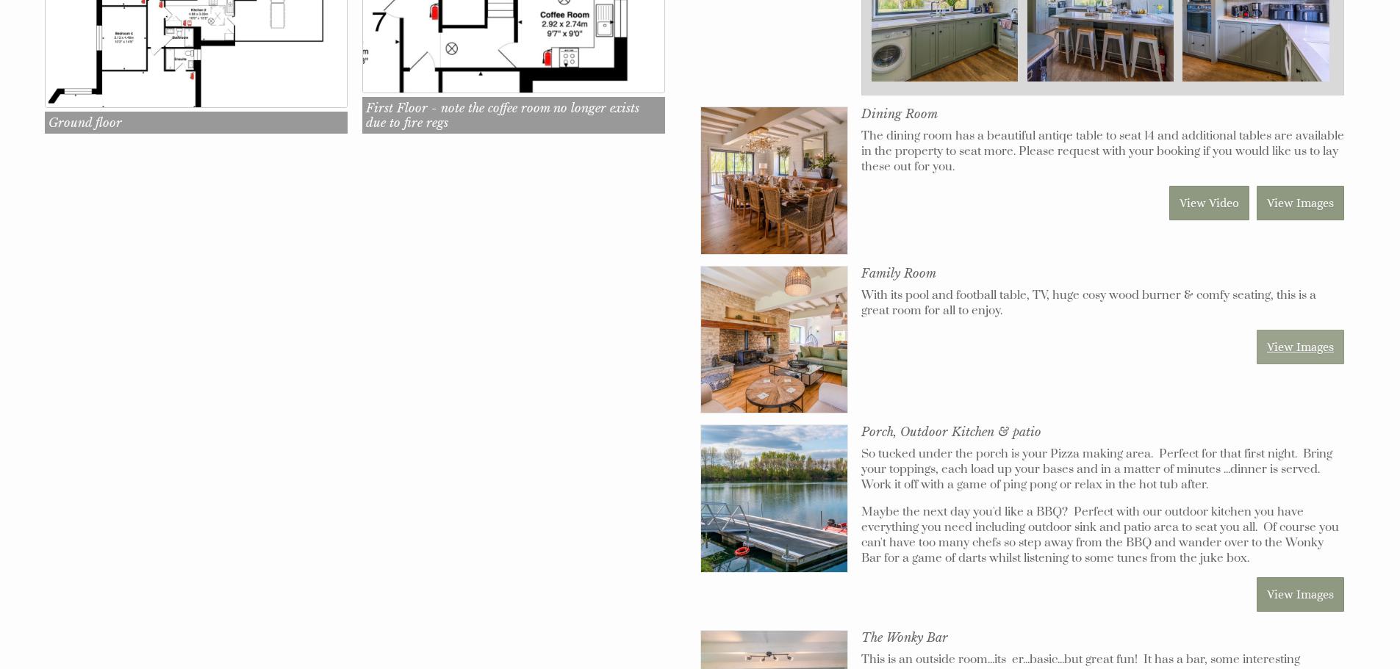
click at [1287, 351] on link "View Images" at bounding box center [1300, 347] width 87 height 35
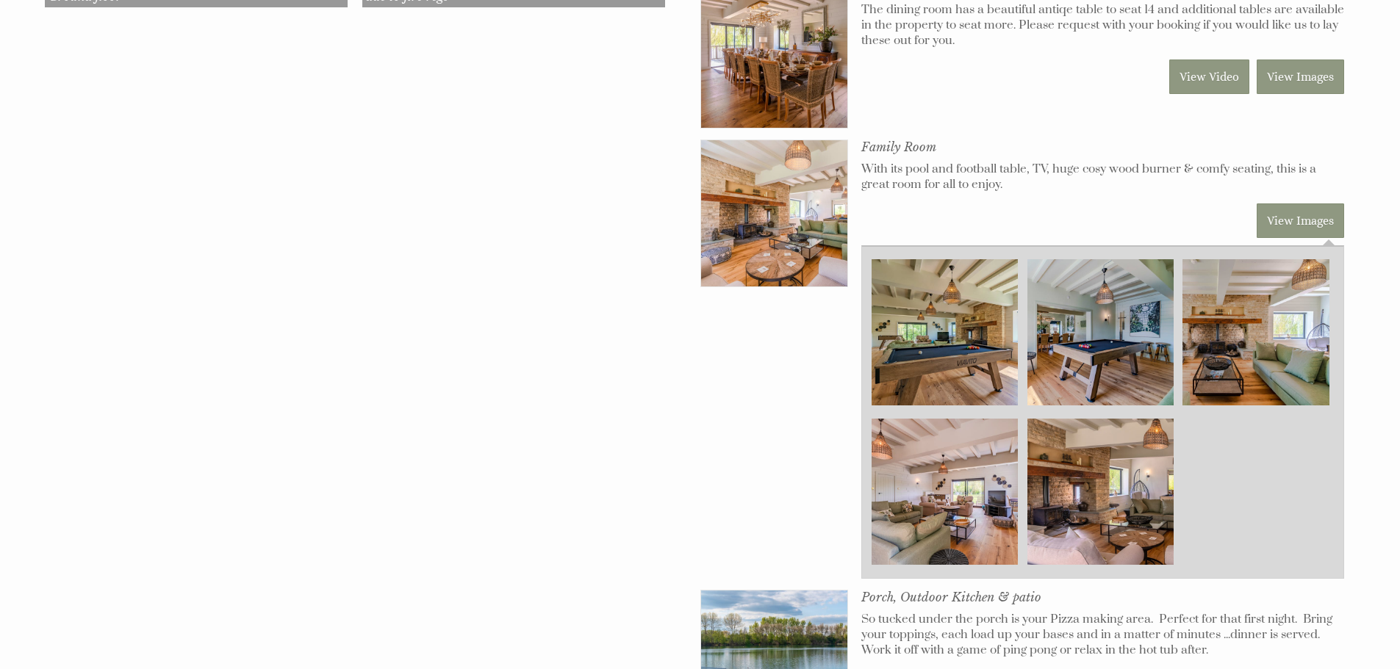
scroll to position [1249, 0]
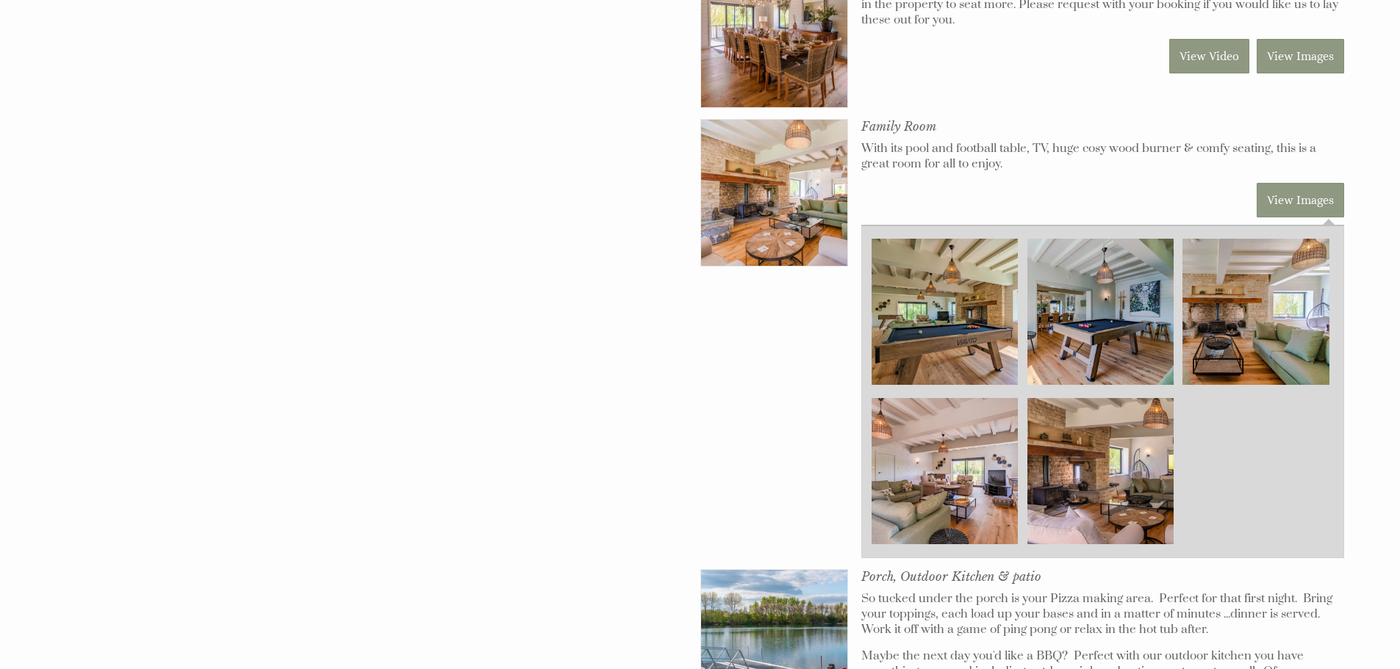
click at [957, 306] on img at bounding box center [944, 312] width 146 height 146
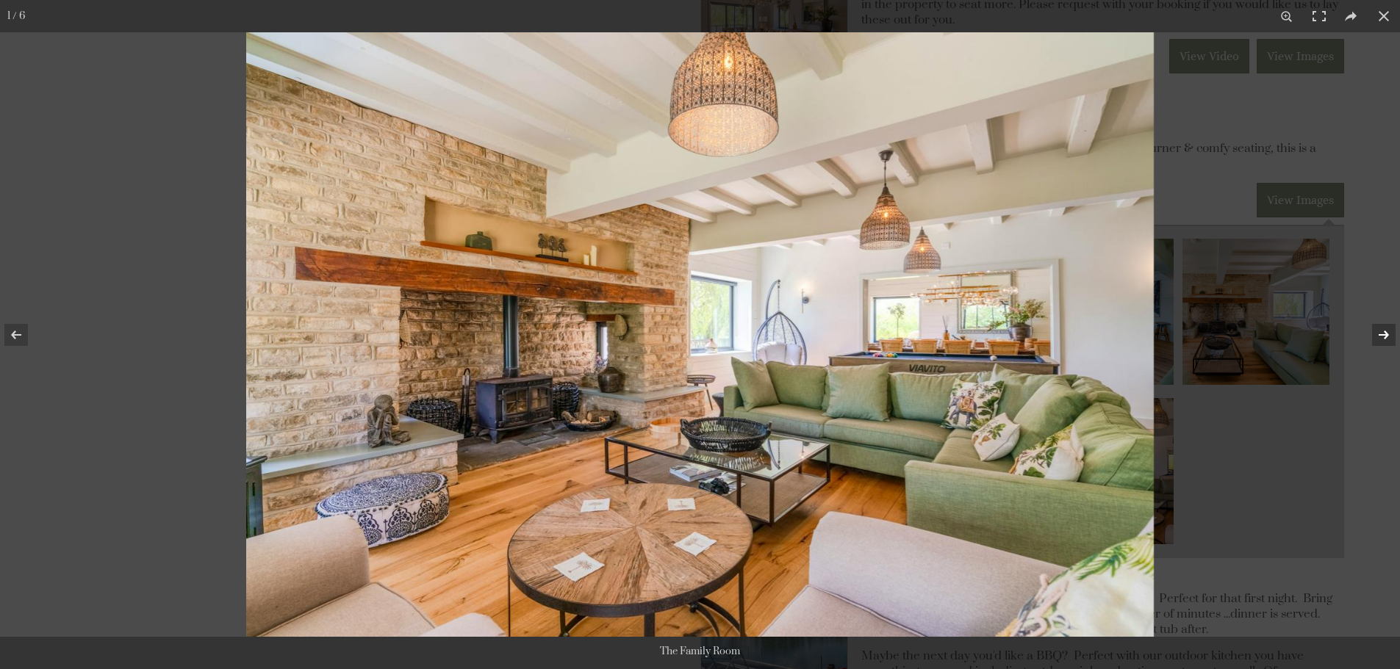
click at [1381, 333] on button at bounding box center [1373, 334] width 51 height 73
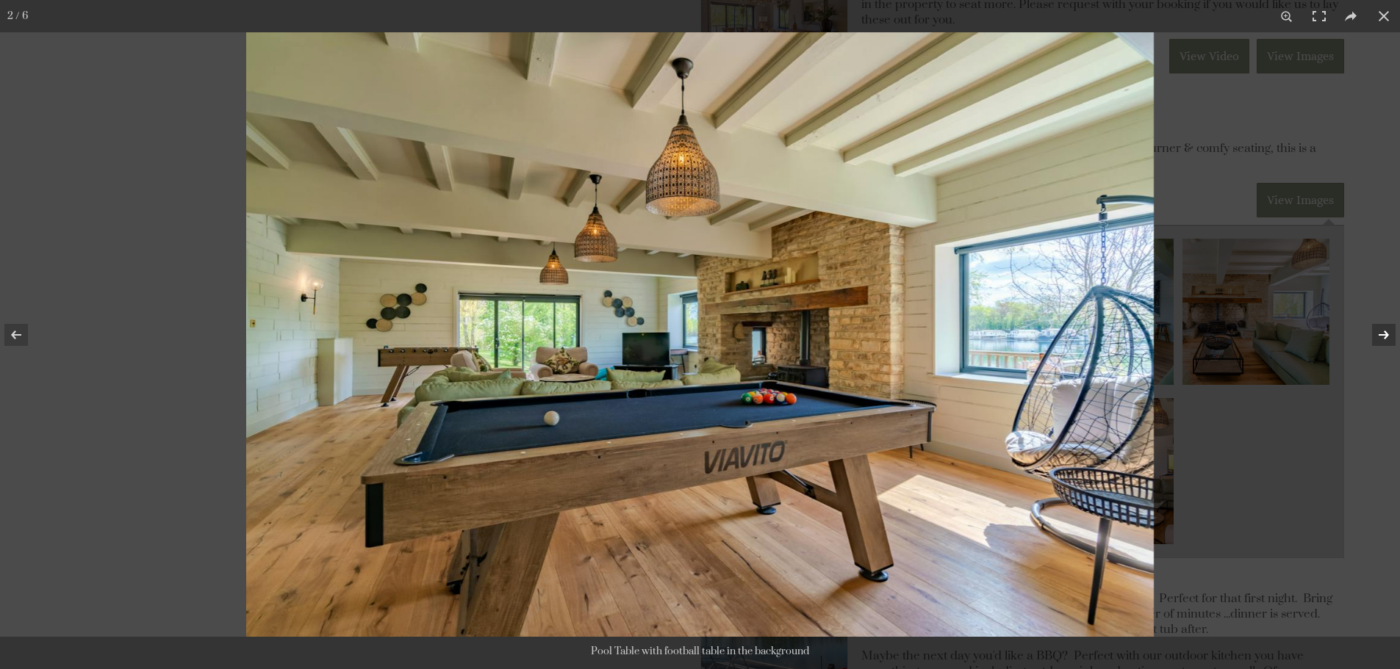
click at [1381, 333] on button at bounding box center [1373, 334] width 51 height 73
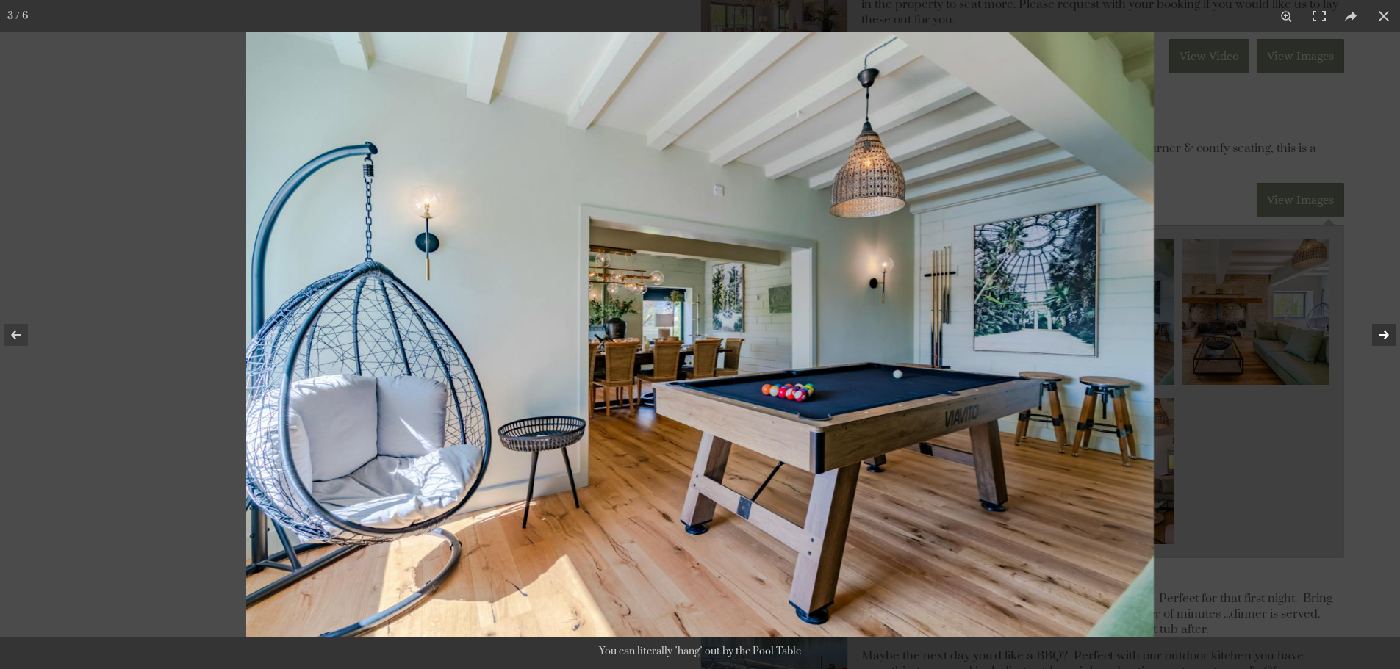
click at [1381, 333] on button at bounding box center [1373, 334] width 51 height 73
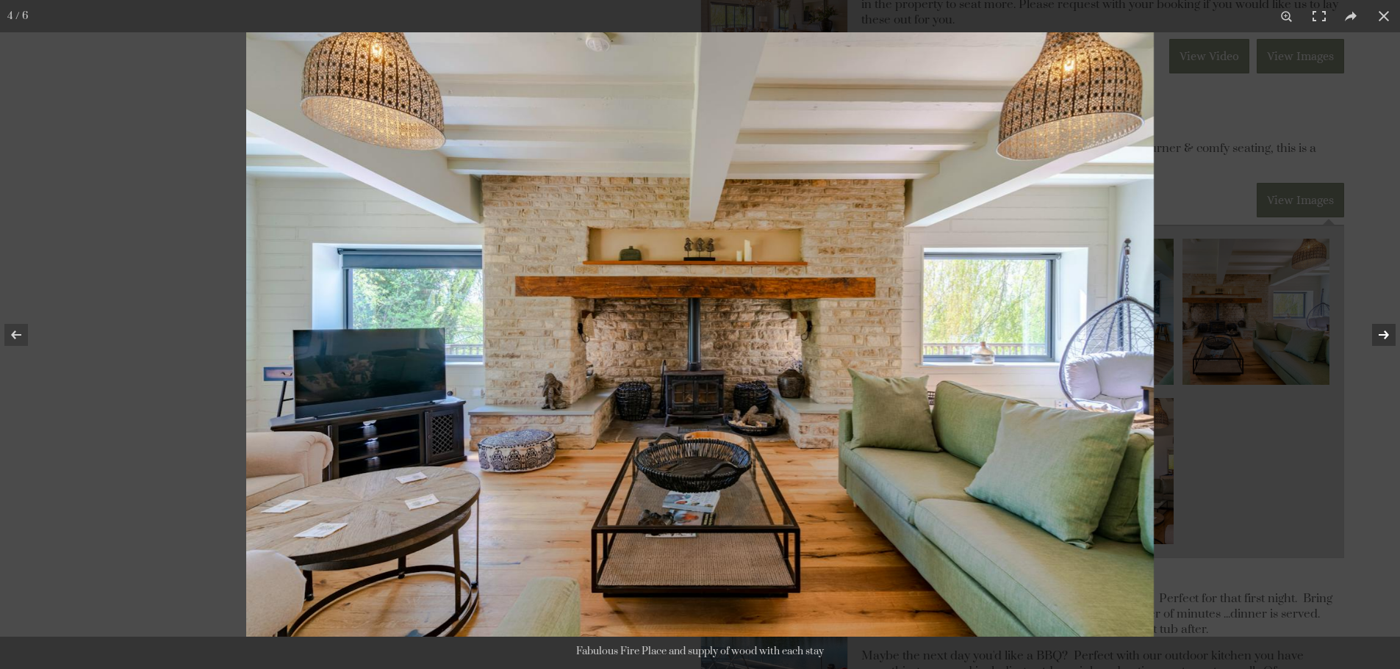
click at [1381, 333] on button at bounding box center [1373, 334] width 51 height 73
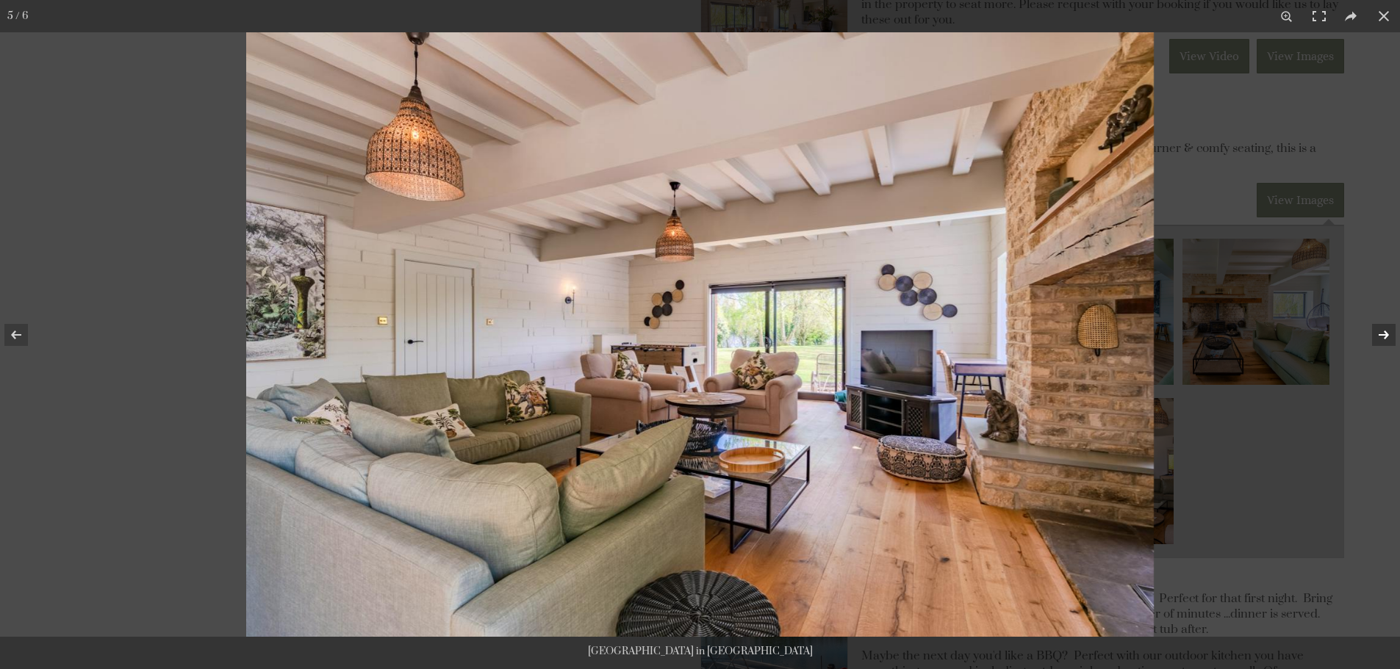
click at [1381, 333] on button at bounding box center [1373, 334] width 51 height 73
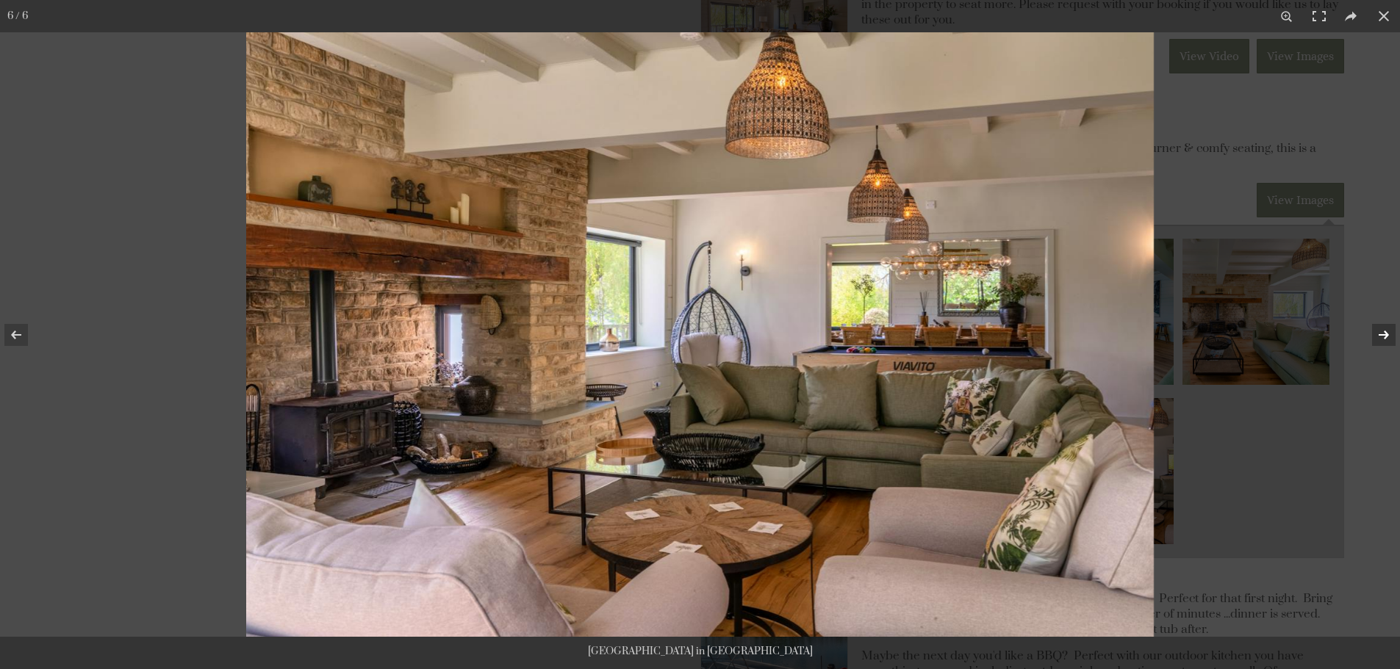
click at [1381, 333] on button at bounding box center [1373, 334] width 51 height 73
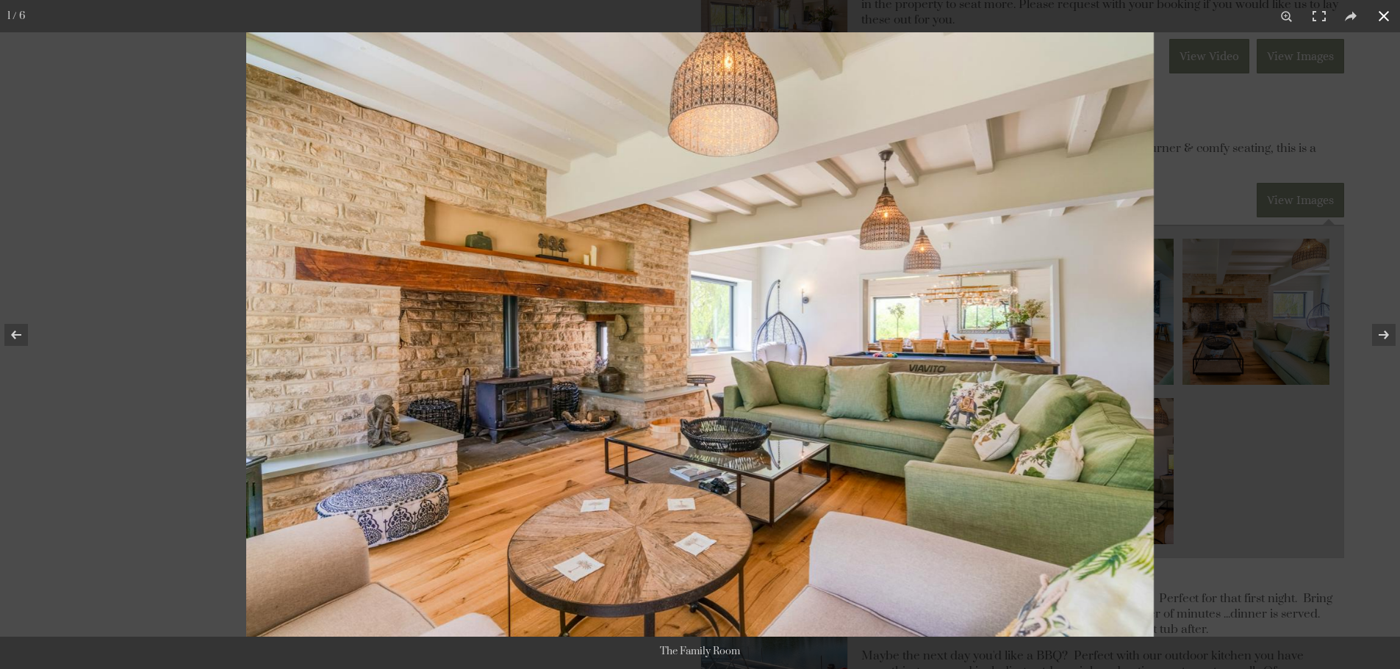
click at [1389, 12] on button at bounding box center [1383, 16] width 32 height 32
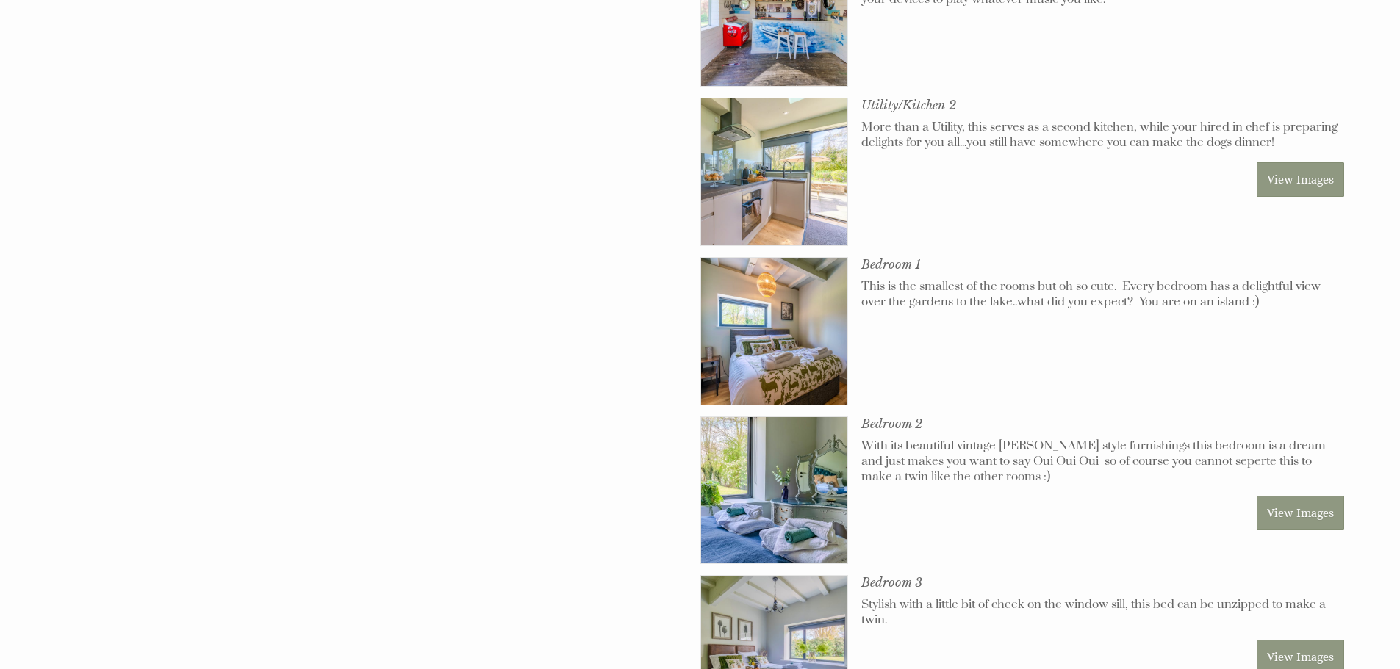
scroll to position [2131, 0]
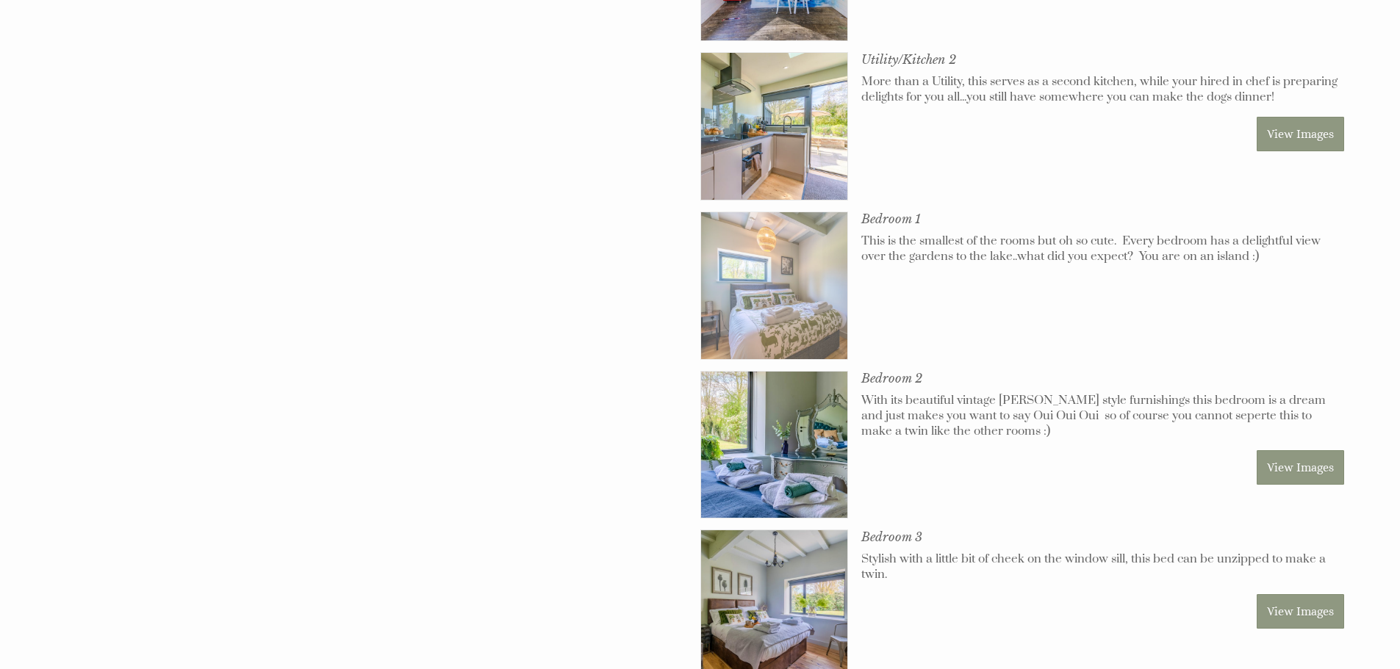
click at [796, 243] on img at bounding box center [774, 285] width 147 height 147
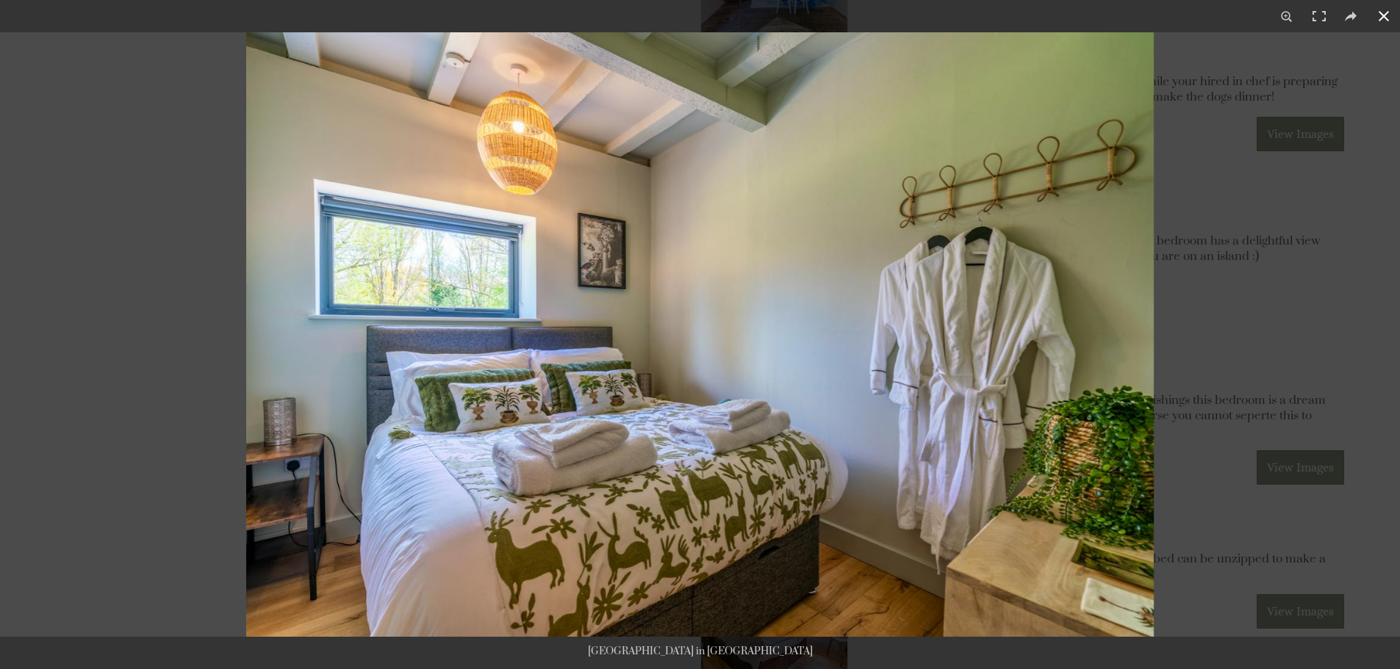
click at [1379, 19] on button at bounding box center [1383, 16] width 32 height 32
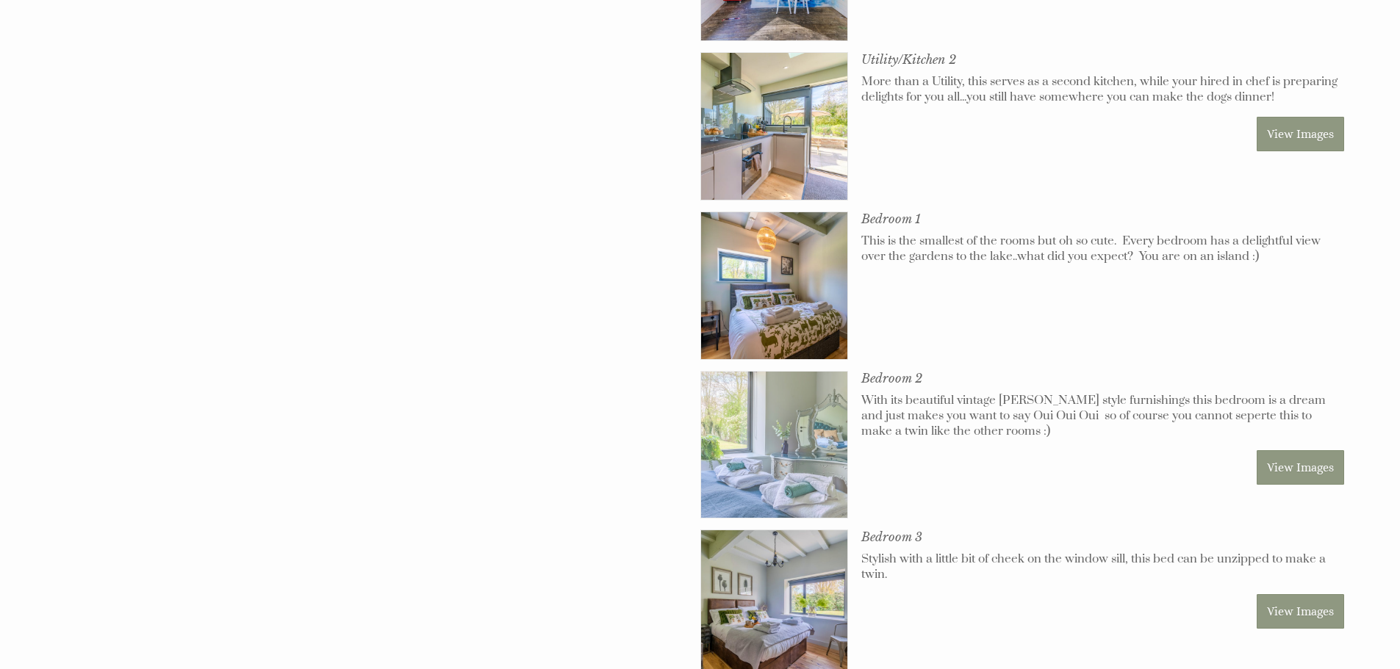
click at [808, 458] on img at bounding box center [774, 445] width 147 height 147
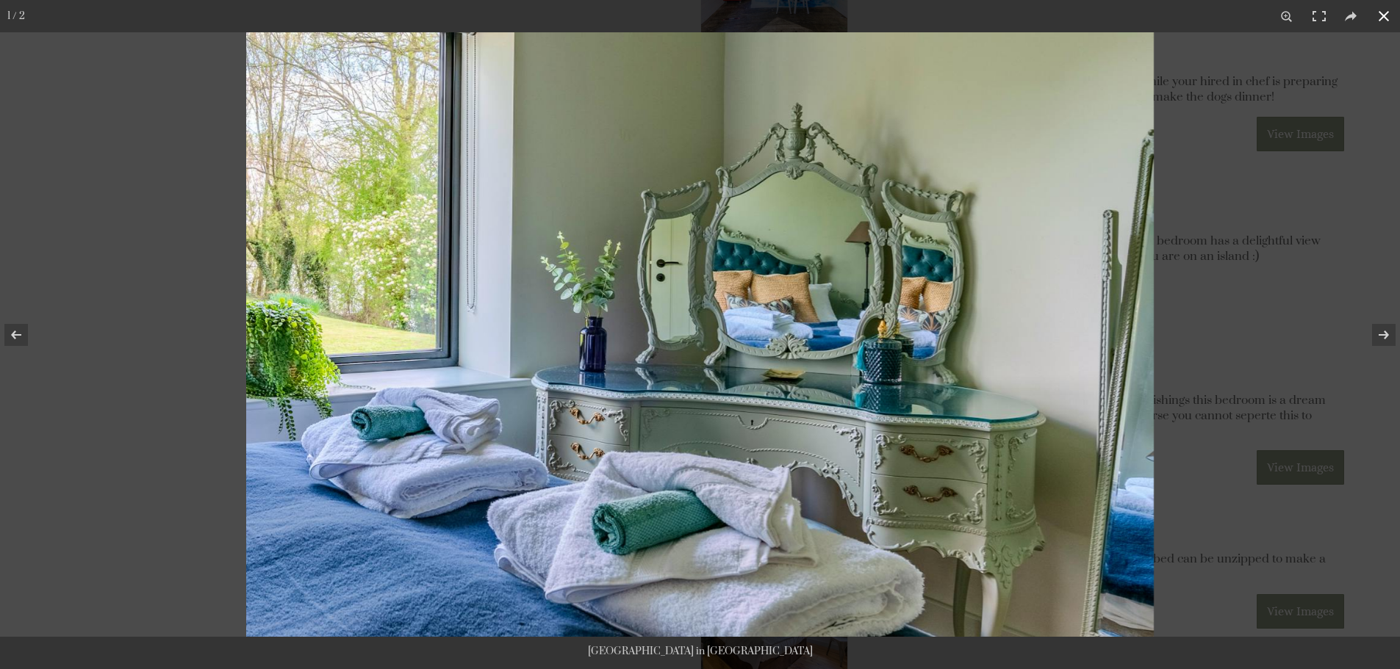
click at [1389, 12] on button at bounding box center [1383, 16] width 32 height 32
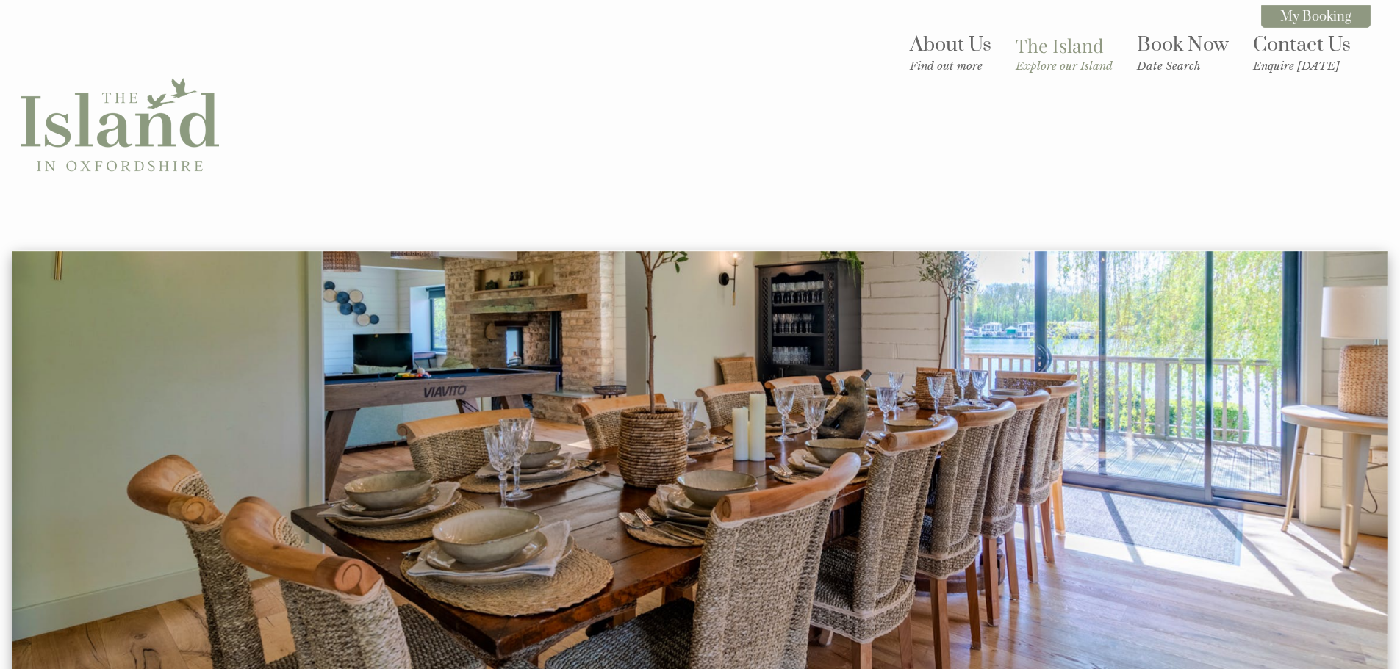
scroll to position [0, 0]
click at [1168, 51] on link "Book Now Date Search" at bounding box center [1183, 53] width 92 height 40
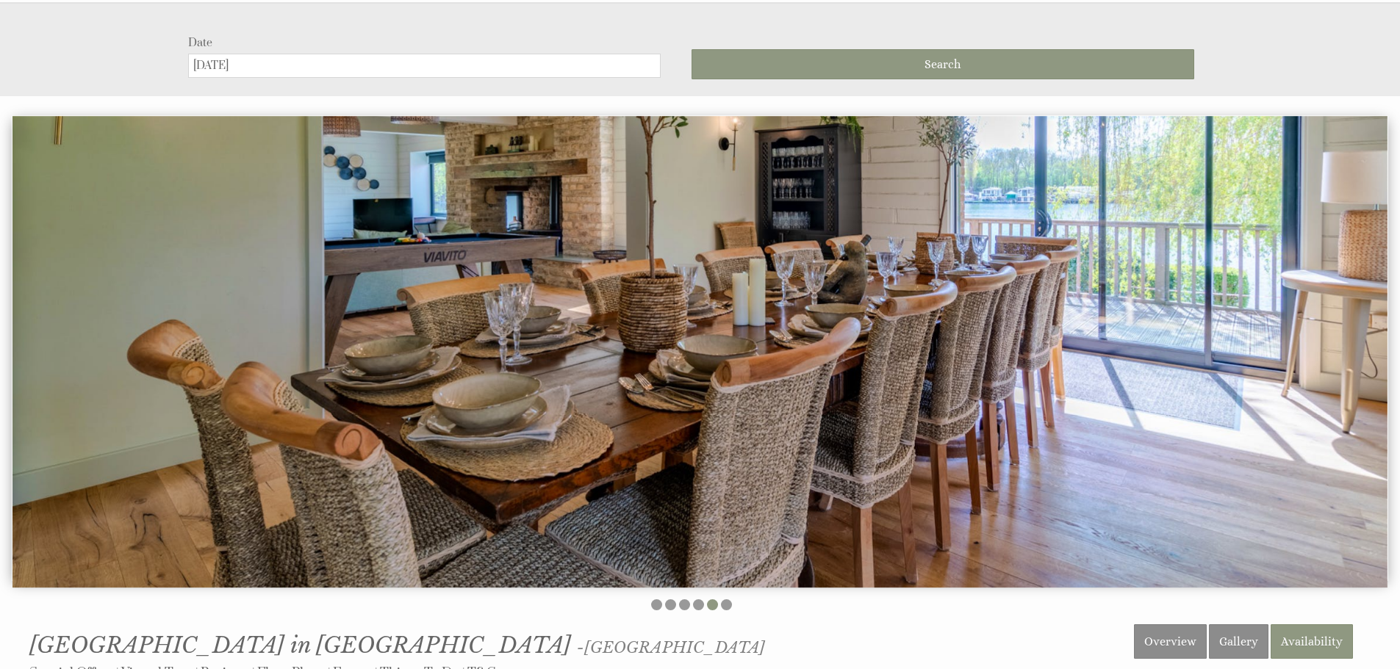
scroll to position [251, 0]
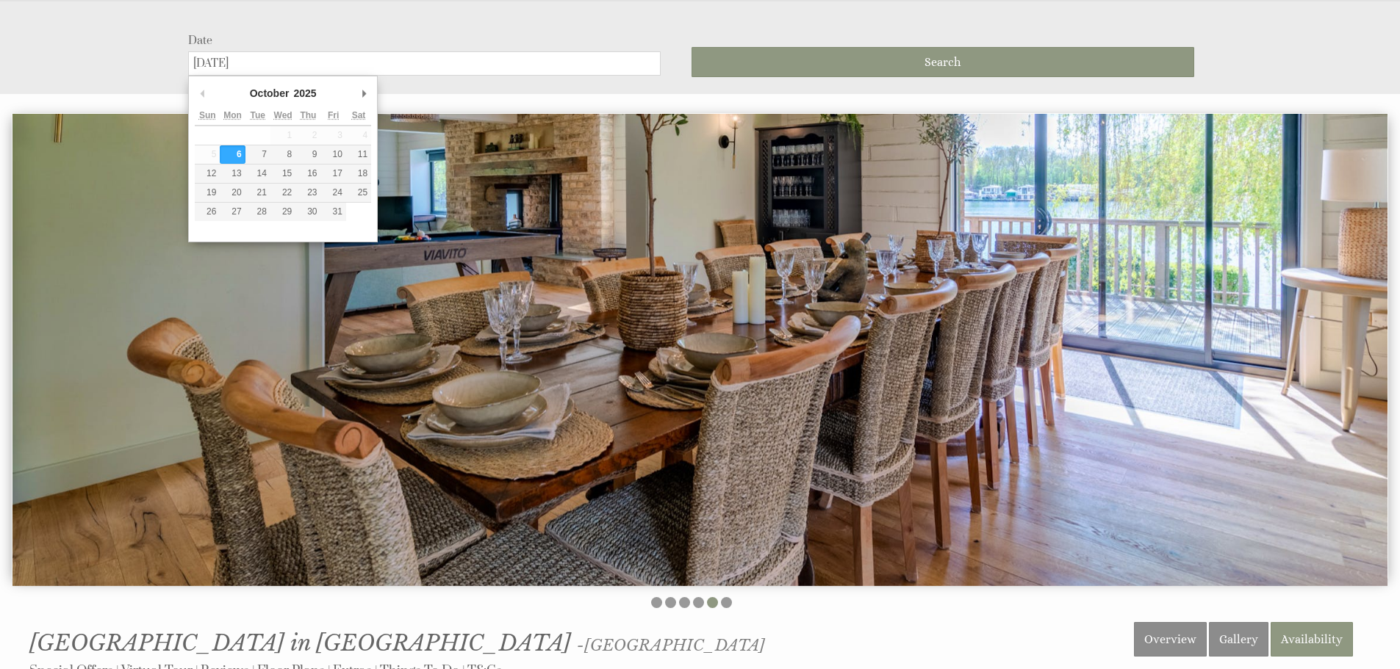
click at [287, 68] on input "[DATE]" at bounding box center [424, 63] width 472 height 24
type input "[DATE]"
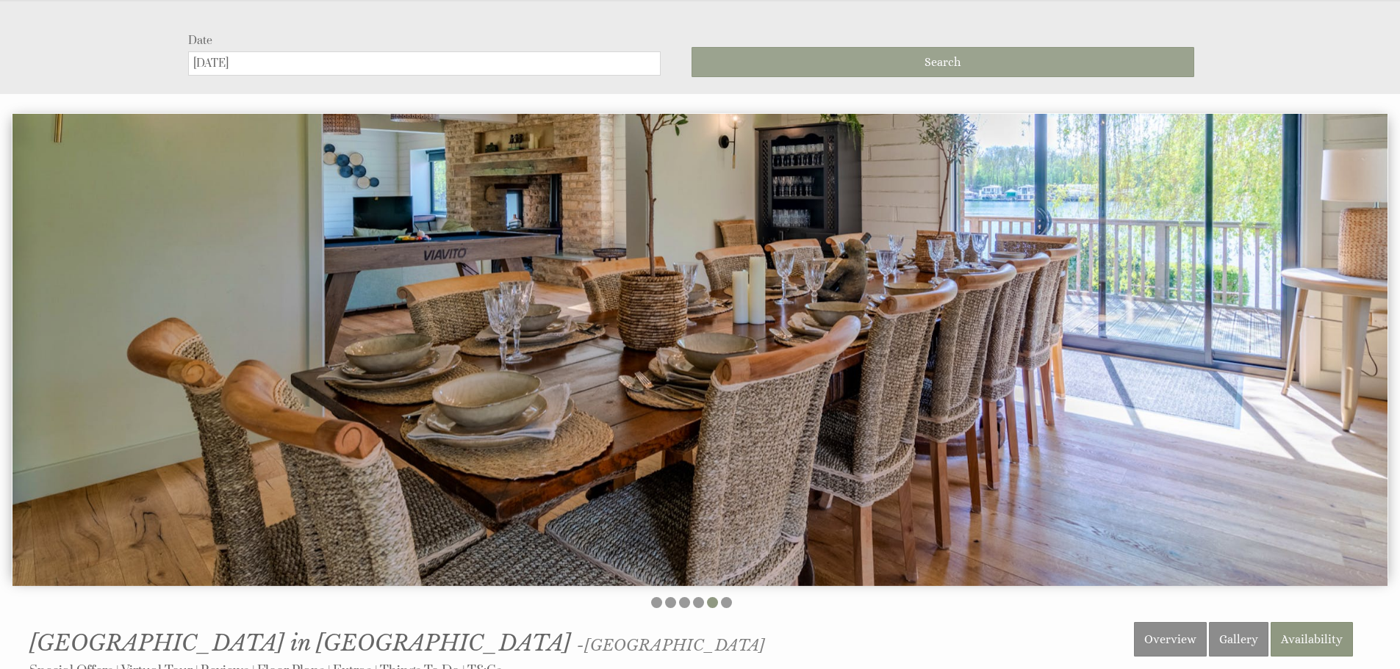
click at [928, 61] on span "Search" at bounding box center [942, 62] width 36 height 14
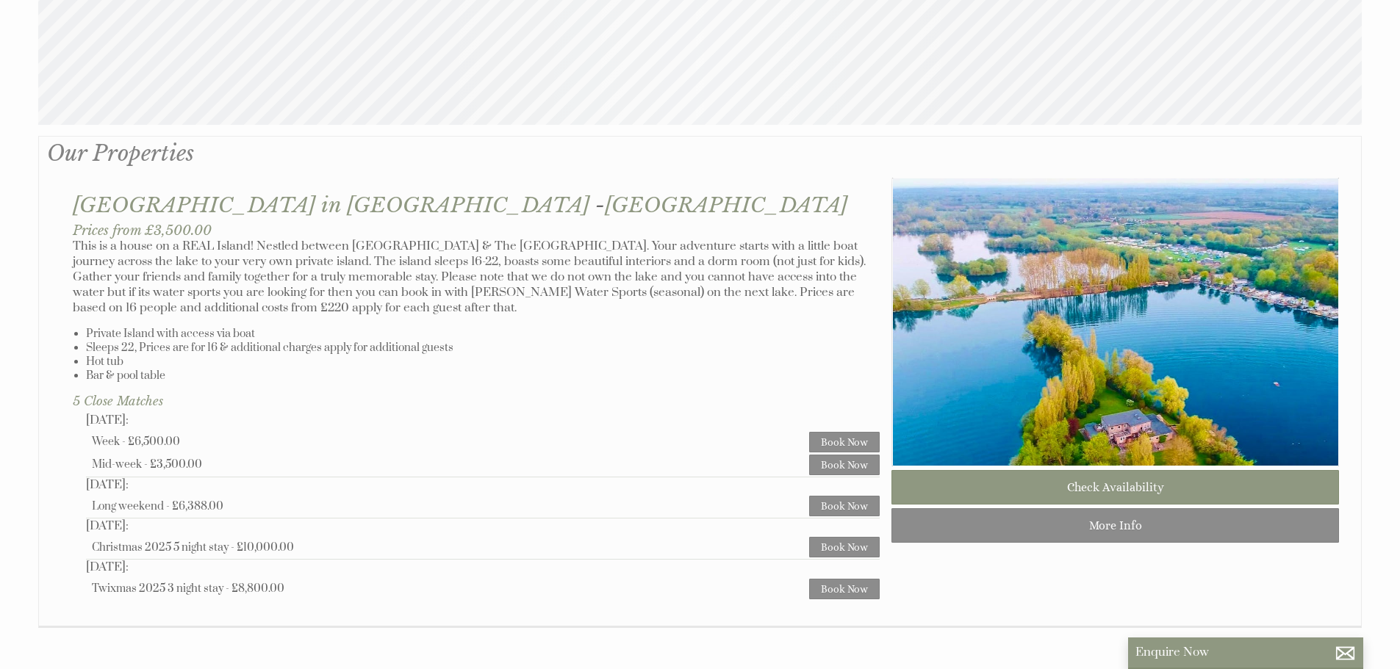
scroll to position [882, 0]
